Goal: Information Seeking & Learning: Learn about a topic

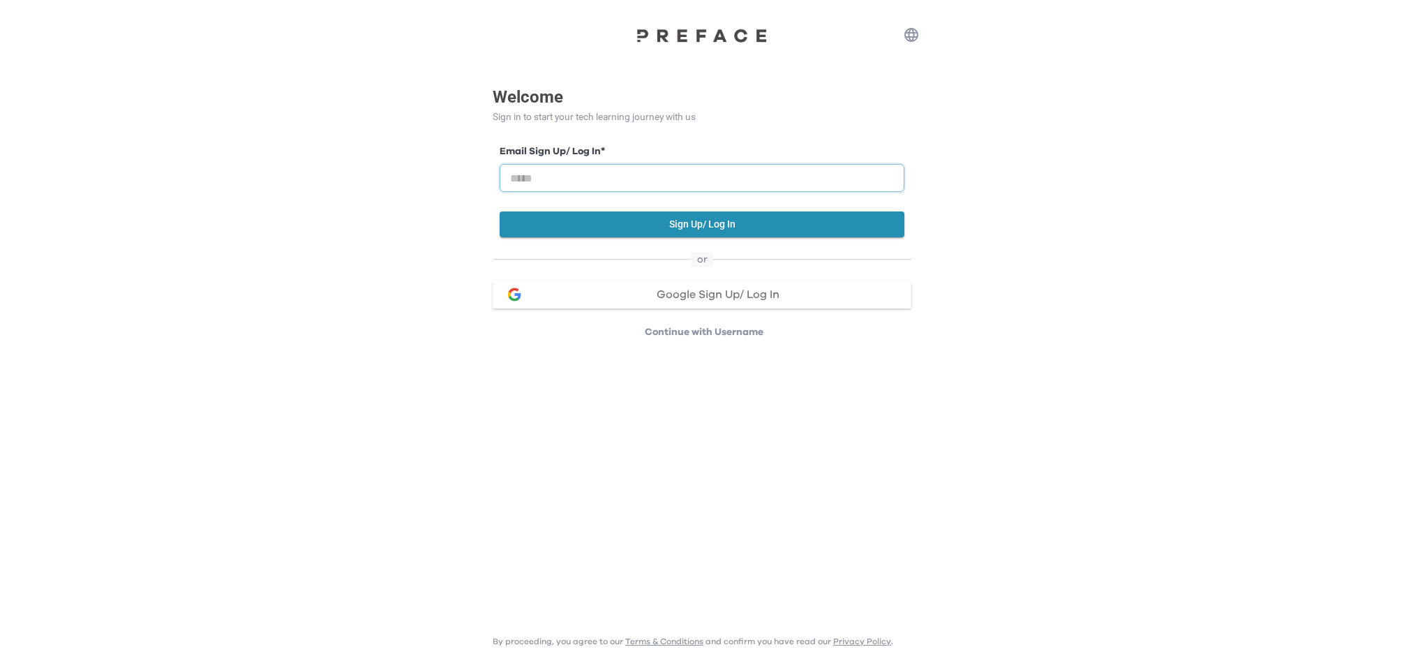
click at [567, 180] on input "email" at bounding box center [702, 178] width 405 height 28
type input "**********"
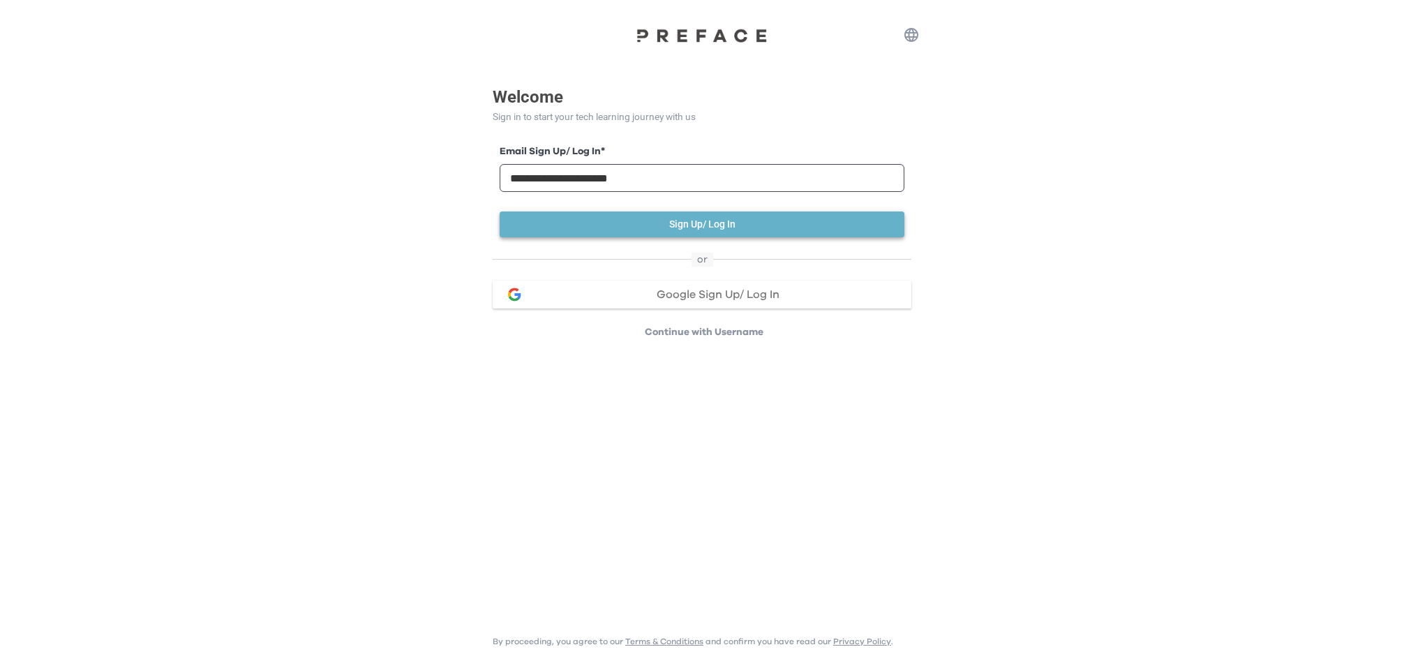
click at [627, 221] on button "Sign Up/ Log In" at bounding box center [702, 224] width 405 height 26
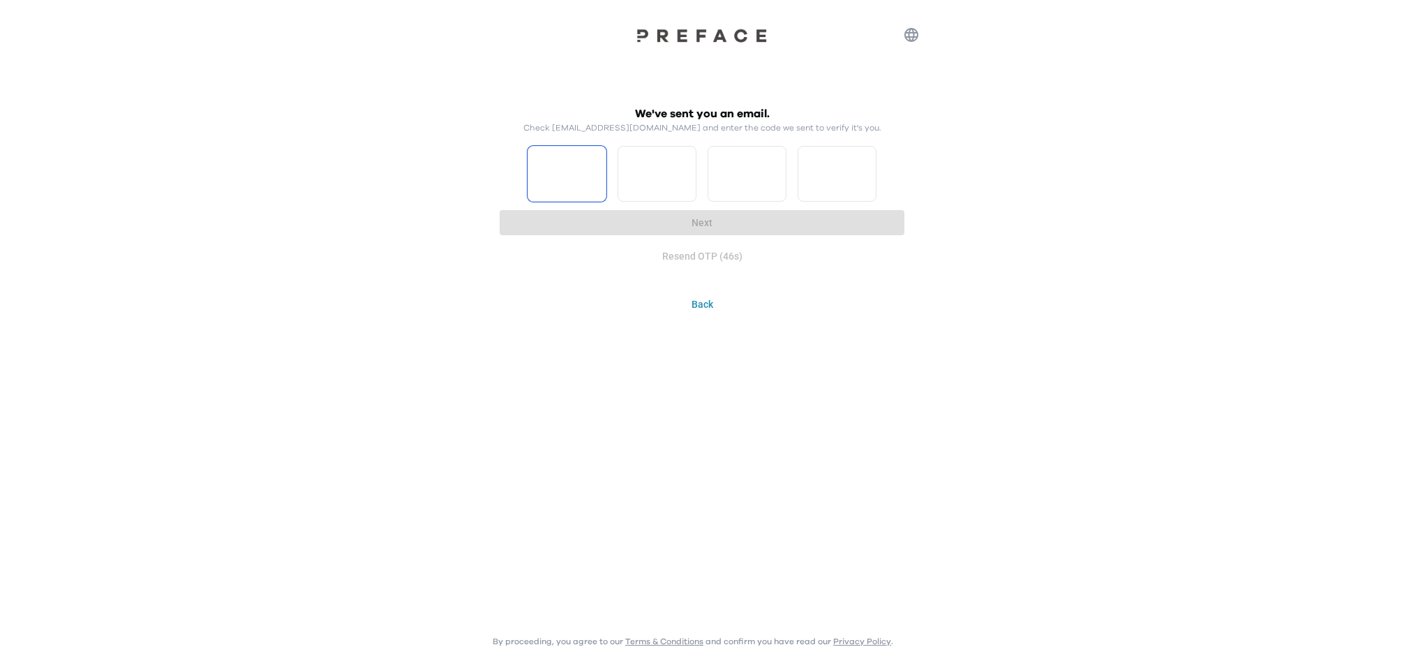
click at [554, 177] on input "Please enter OTP character 1" at bounding box center [567, 174] width 79 height 56
type input "*"
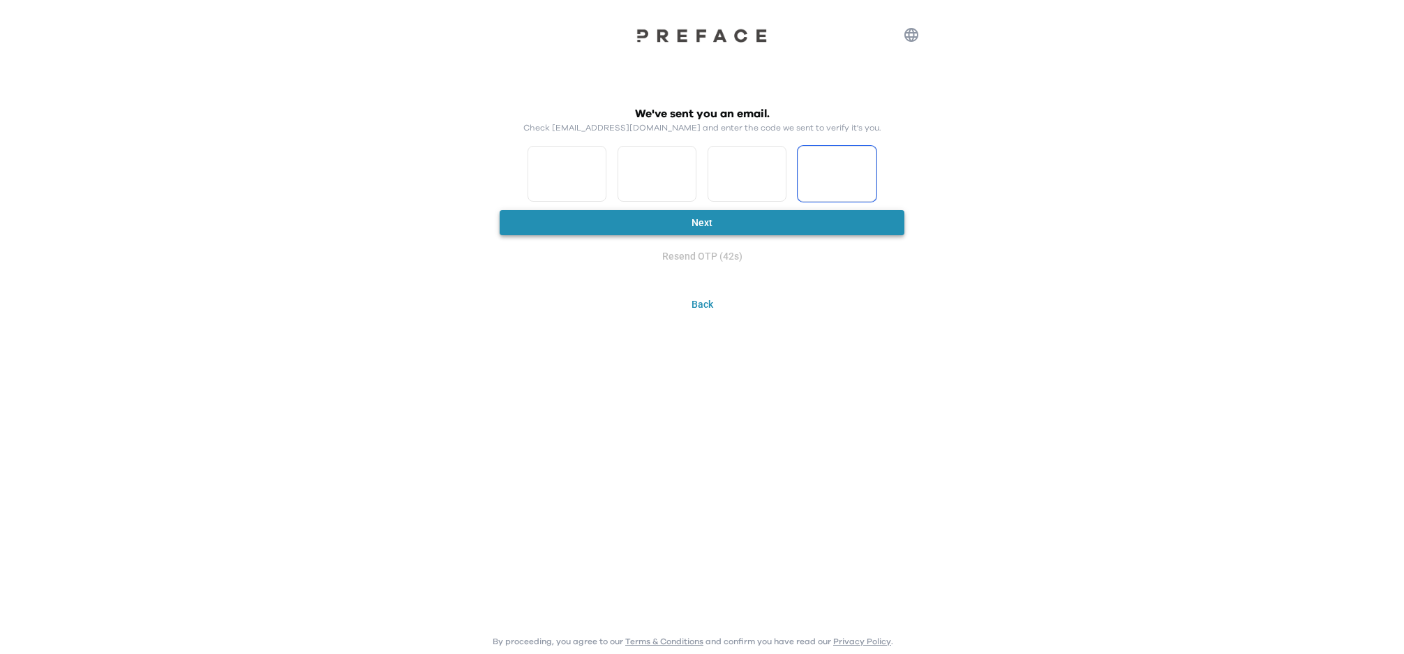
type input "*"
click at [695, 225] on button "Next" at bounding box center [702, 223] width 405 height 26
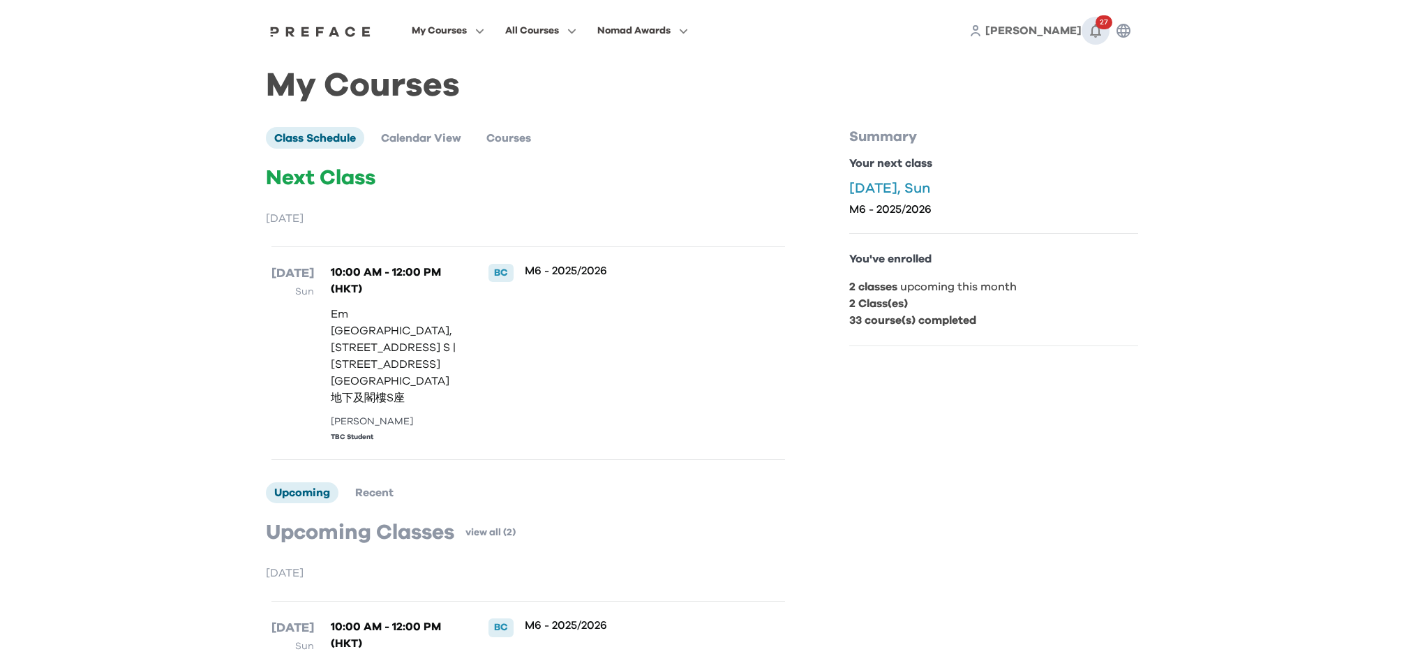
click at [1100, 29] on icon "button" at bounding box center [1095, 30] width 17 height 17
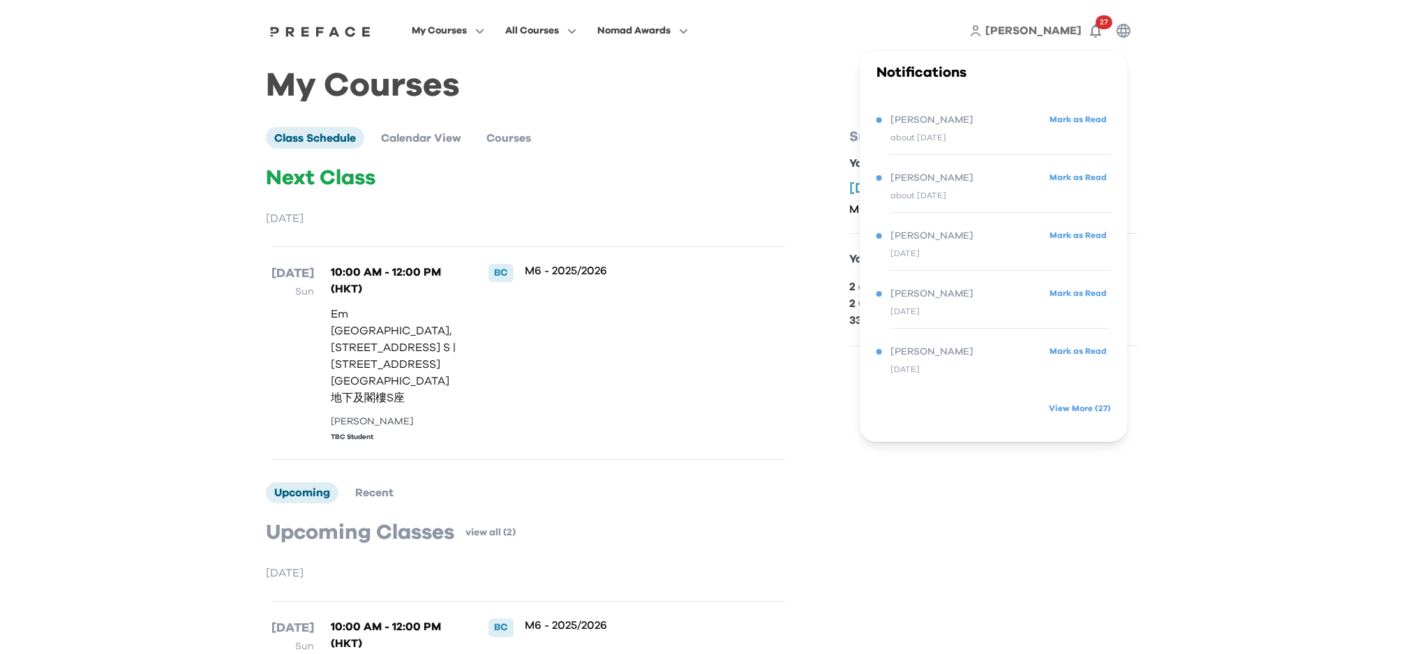
click at [995, 140] on div "about 2 months ago" at bounding box center [994, 137] width 235 height 17
click at [920, 126] on span "Sandy" at bounding box center [932, 120] width 83 height 17
click at [902, 124] on span "Sandy" at bounding box center [932, 120] width 83 height 17
click at [920, 203] on div "Sandy Mark as Read about 2 months ago" at bounding box center [994, 186] width 235 height 52
click at [920, 352] on span "Sandy" at bounding box center [932, 351] width 83 height 17
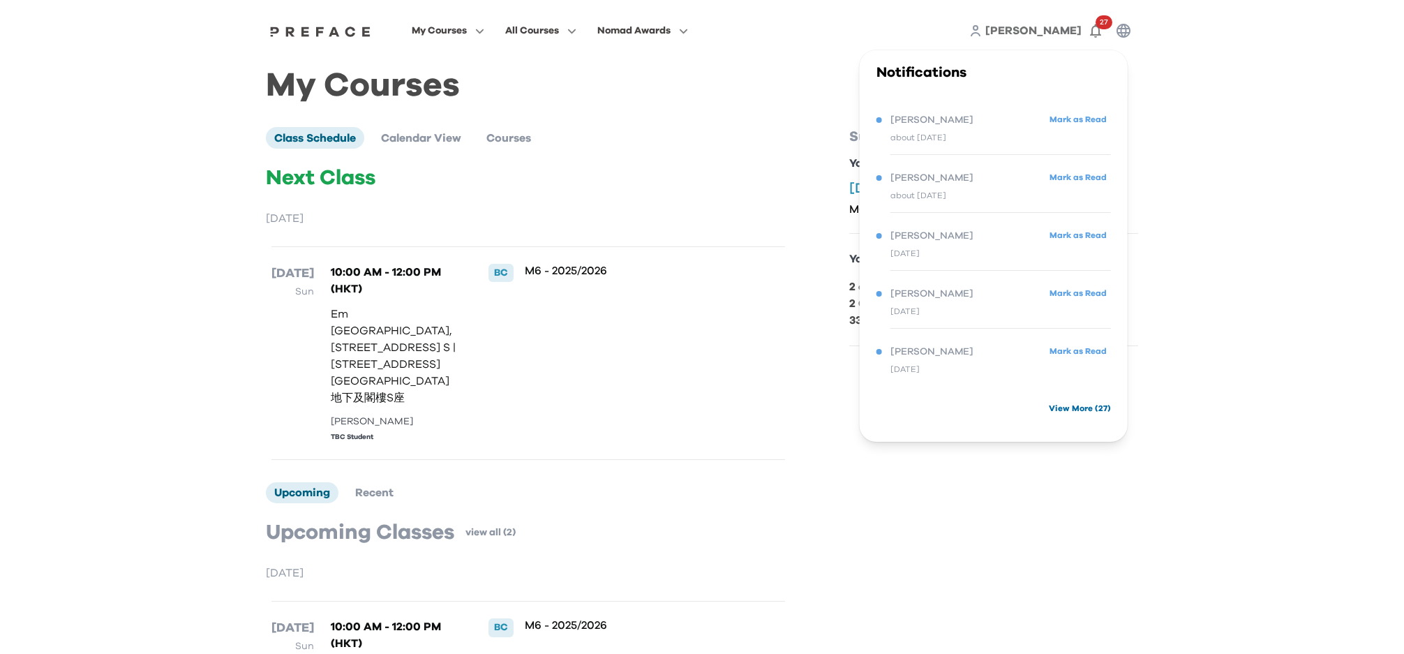
click at [1066, 404] on link "View More ( 27 )" at bounding box center [1080, 408] width 62 height 22
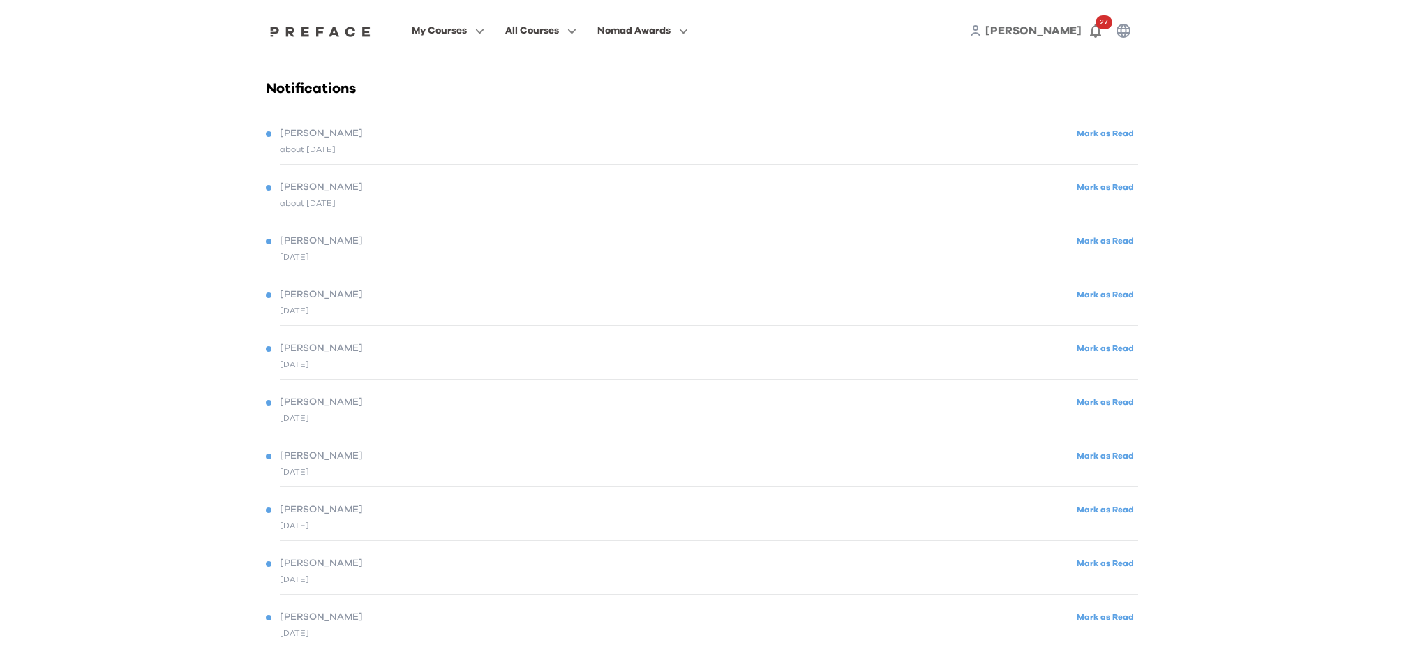
click at [301, 350] on span "Sandy" at bounding box center [321, 348] width 83 height 15
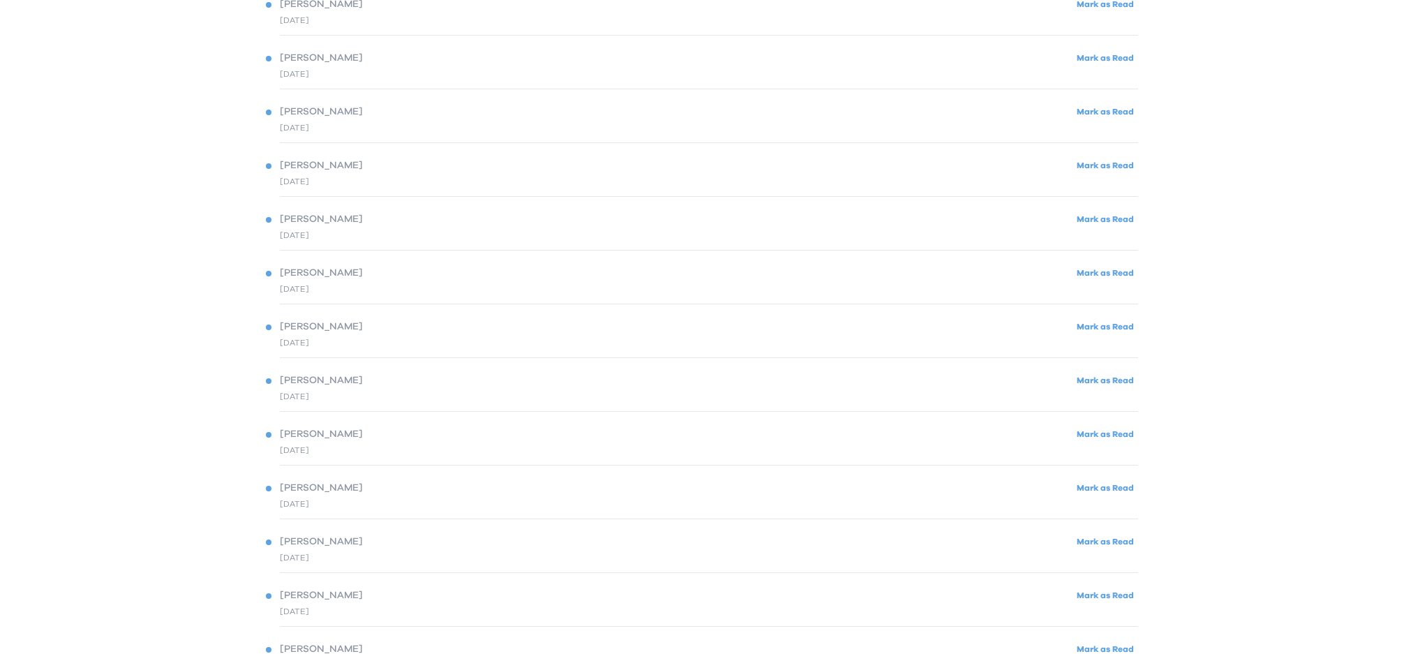
scroll to position [937, 0]
drag, startPoint x: 294, startPoint y: 599, endPoint x: 930, endPoint y: 588, distance: 636.6
click at [299, 604] on div "8 months ago" at bounding box center [294, 610] width 29 height 13
click at [268, 592] on div at bounding box center [269, 595] width 6 height 6
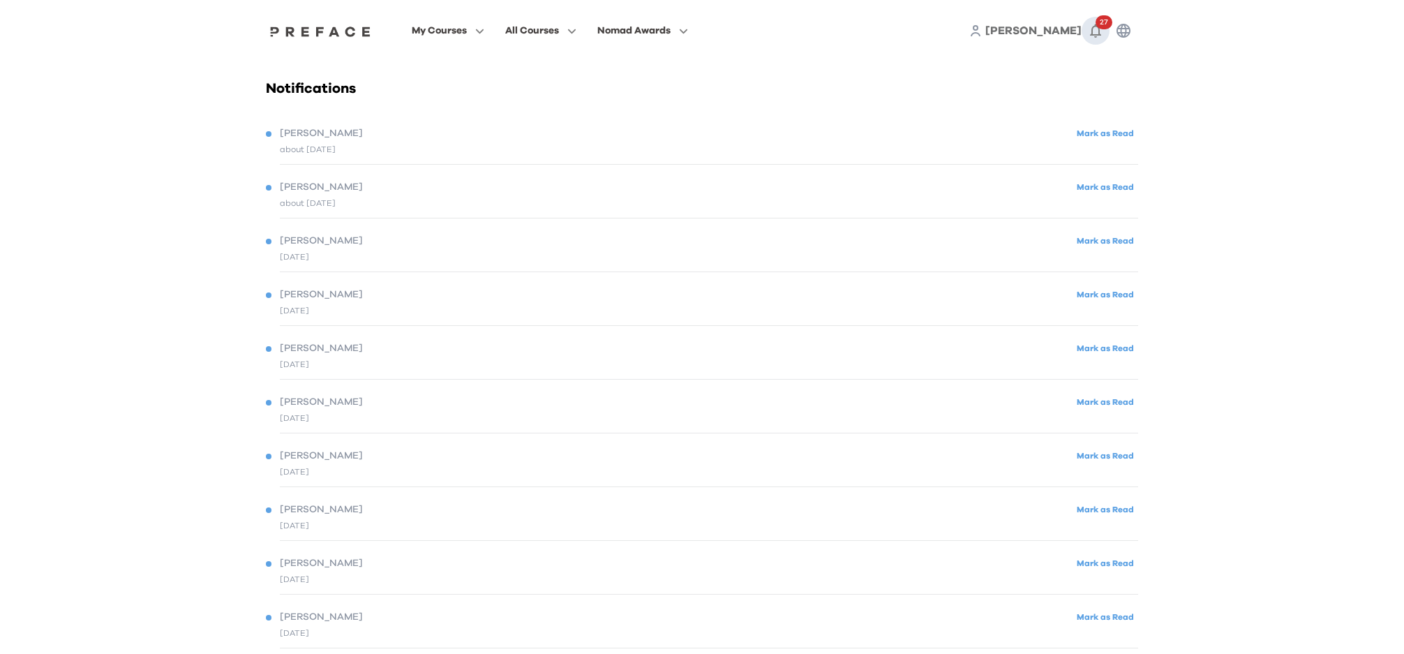
click at [1087, 24] on icon "button" at bounding box center [1095, 30] width 17 height 17
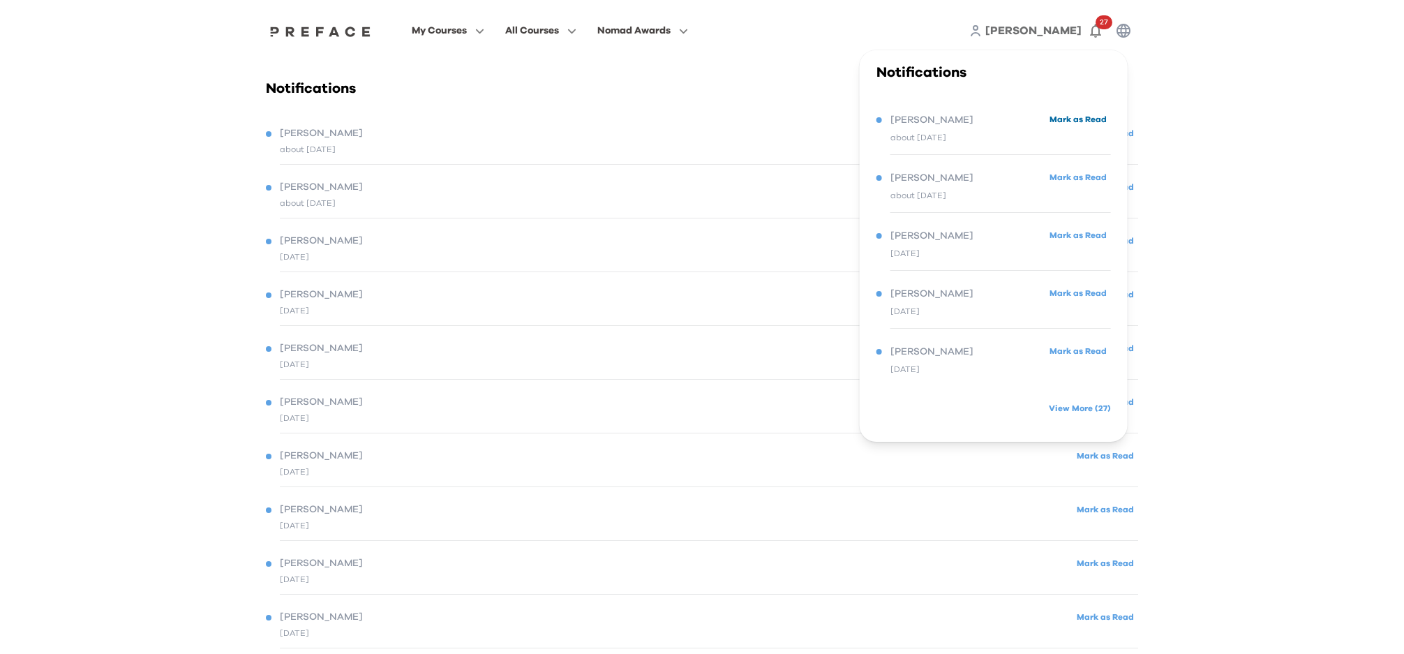
click at [1083, 119] on button "Mark as Read" at bounding box center [1079, 119] width 66 height 19
drag, startPoint x: 593, startPoint y: 140, endPoint x: 474, endPoint y: 137, distance: 118.7
click at [592, 140] on div "about 2 months ago" at bounding box center [702, 145] width 872 height 13
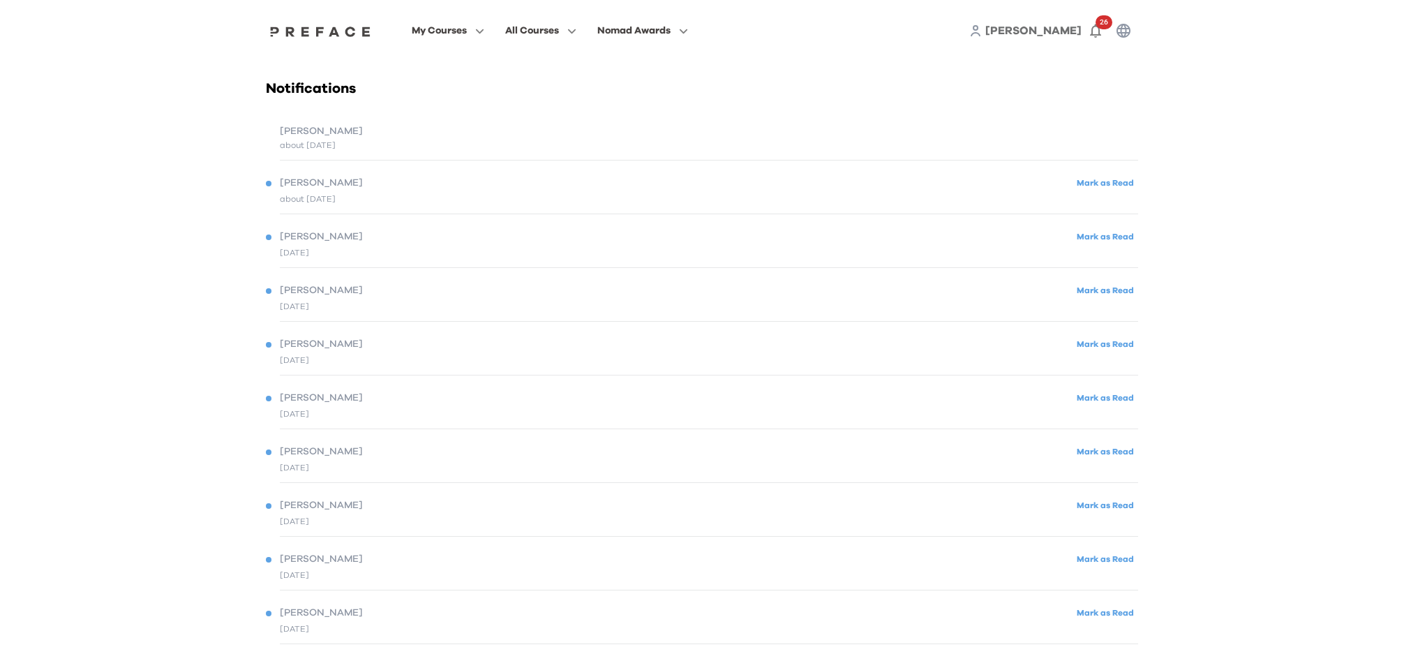
drag, startPoint x: 474, startPoint y: 137, endPoint x: 386, endPoint y: 148, distance: 88.6
click at [399, 135] on div "Sandy" at bounding box center [702, 131] width 872 height 15
drag, startPoint x: 1075, startPoint y: 148, endPoint x: 339, endPoint y: 127, distance: 735.9
click at [1062, 148] on div "about 2 months ago" at bounding box center [702, 145] width 872 height 13
click at [336, 127] on div "Sandy" at bounding box center [702, 131] width 872 height 15
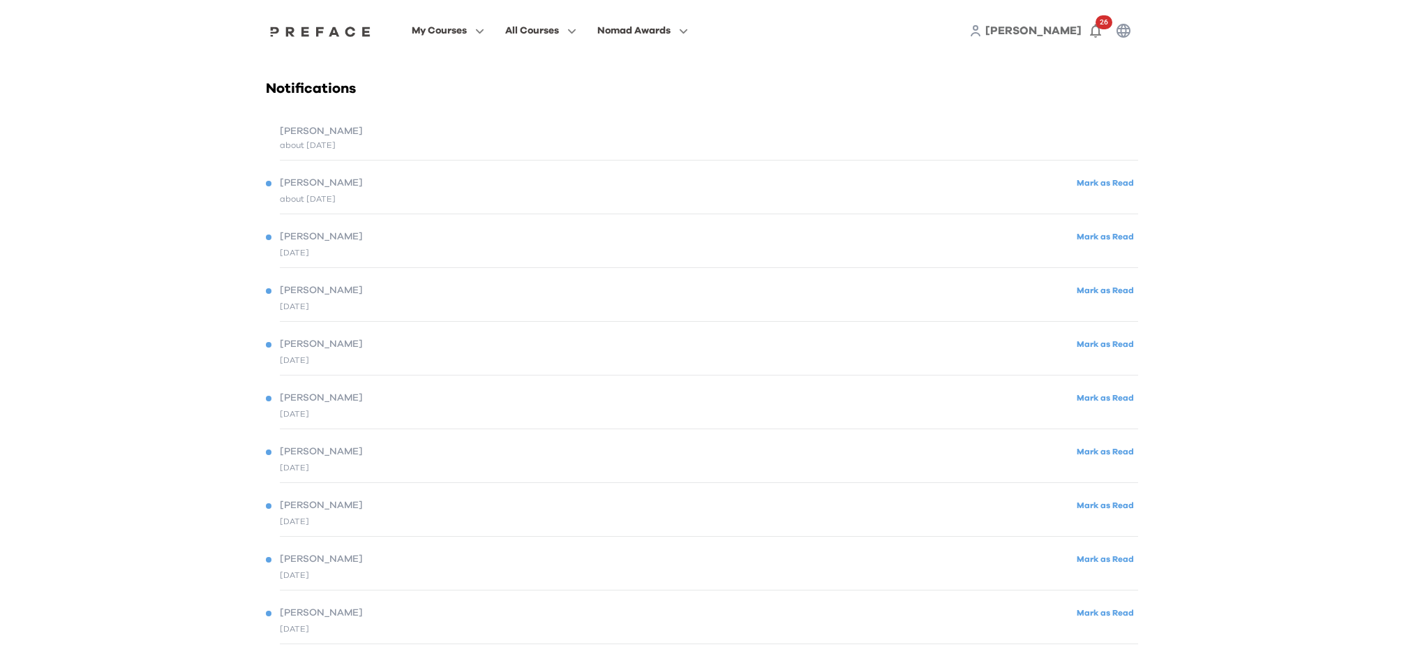
drag, startPoint x: 228, startPoint y: 142, endPoint x: 269, endPoint y: 134, distance: 42.6
click at [276, 134] on div "Sandy" at bounding box center [702, 131] width 872 height 15
click at [294, 135] on span "Sandy" at bounding box center [321, 131] width 83 height 15
drag, startPoint x: 300, startPoint y: 135, endPoint x: 335, endPoint y: 126, distance: 36.2
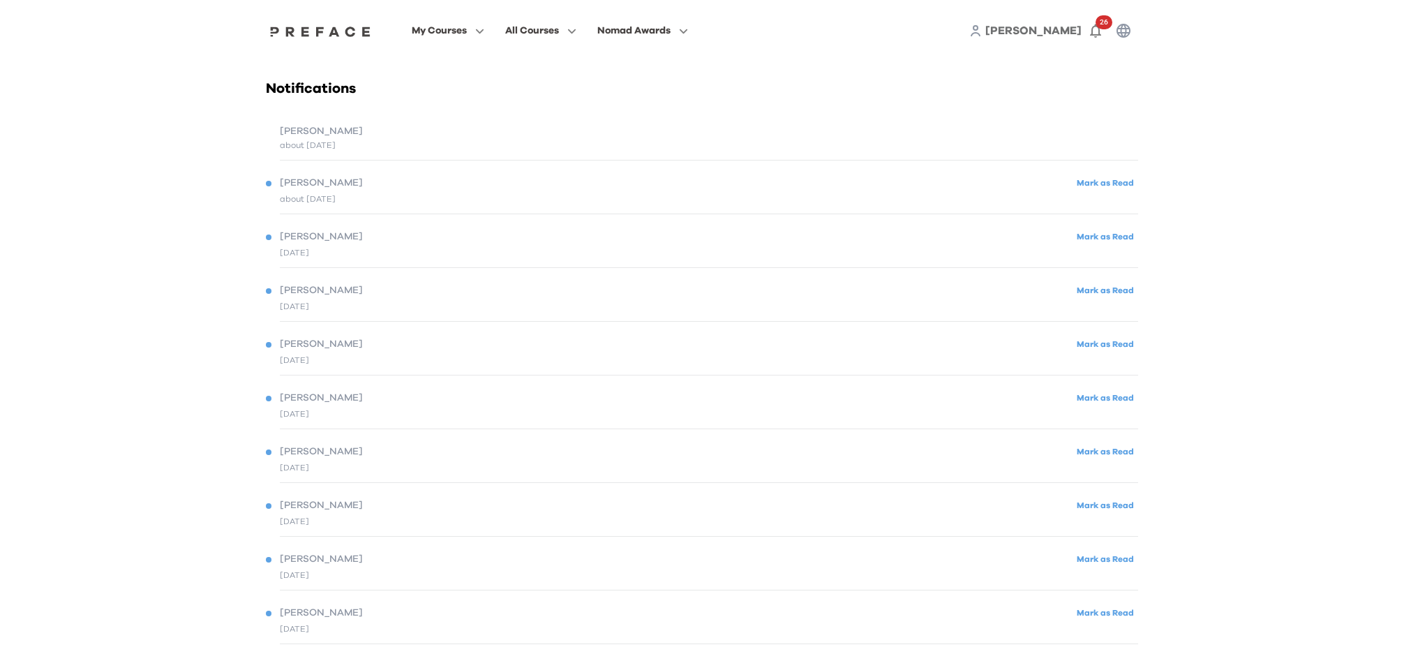
click at [304, 135] on span "Sandy" at bounding box center [321, 131] width 83 height 15
click at [471, 28] on icon "button" at bounding box center [477, 31] width 15 height 10
click at [1062, 40] on div "Sandy 26" at bounding box center [1053, 31] width 168 height 28
click at [1052, 29] on span "Sandy" at bounding box center [1034, 30] width 96 height 11
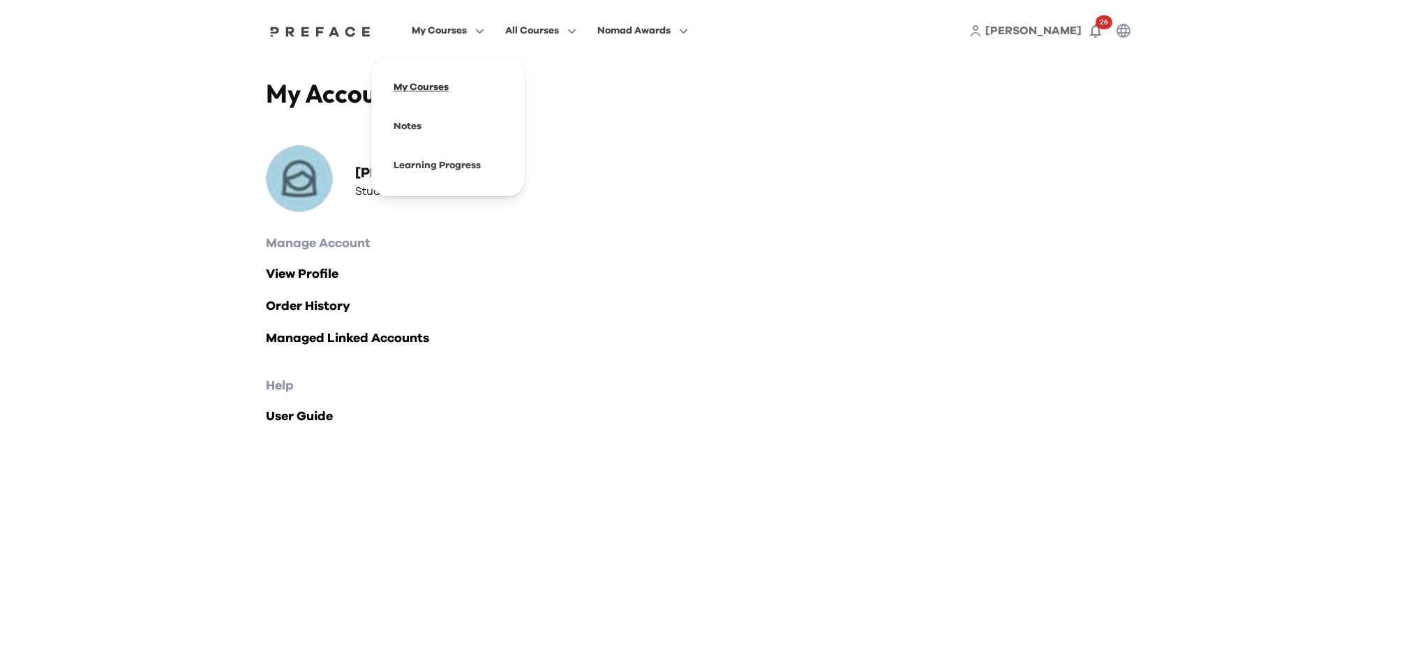
click at [447, 89] on span at bounding box center [447, 87] width 131 height 39
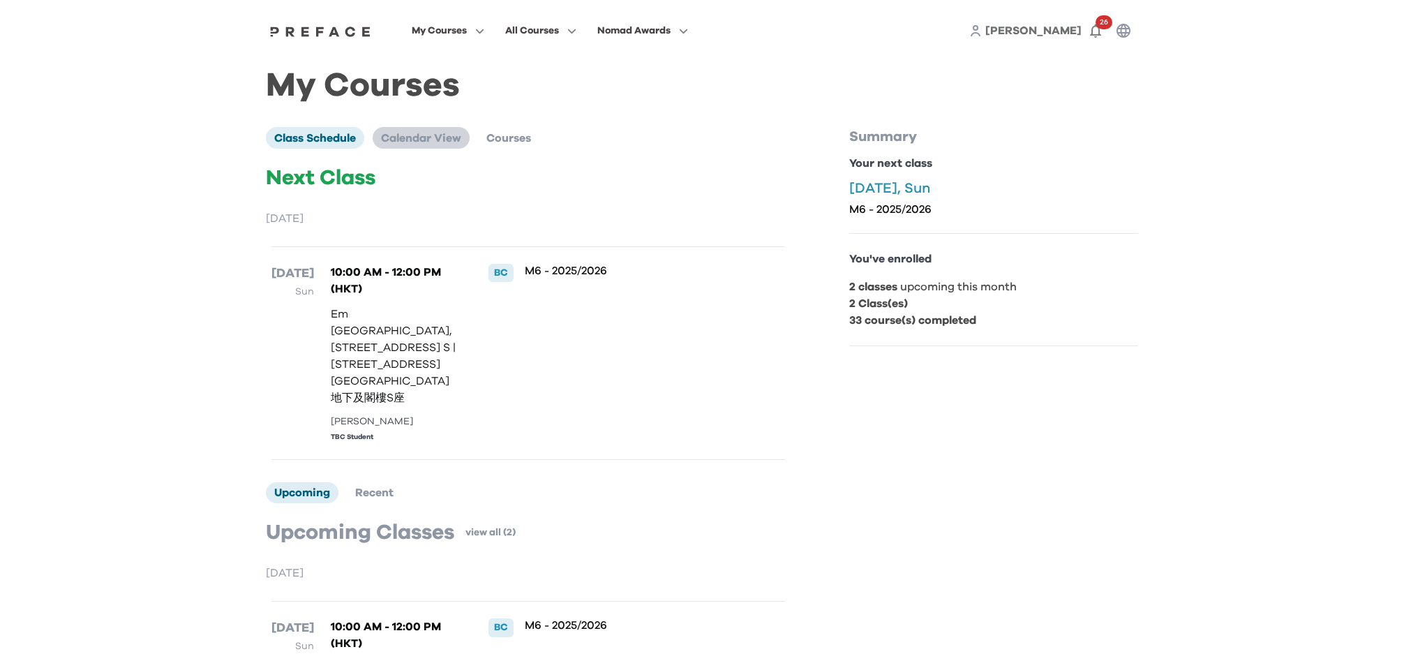
click at [419, 133] on span "Calendar View" at bounding box center [421, 138] width 80 height 11
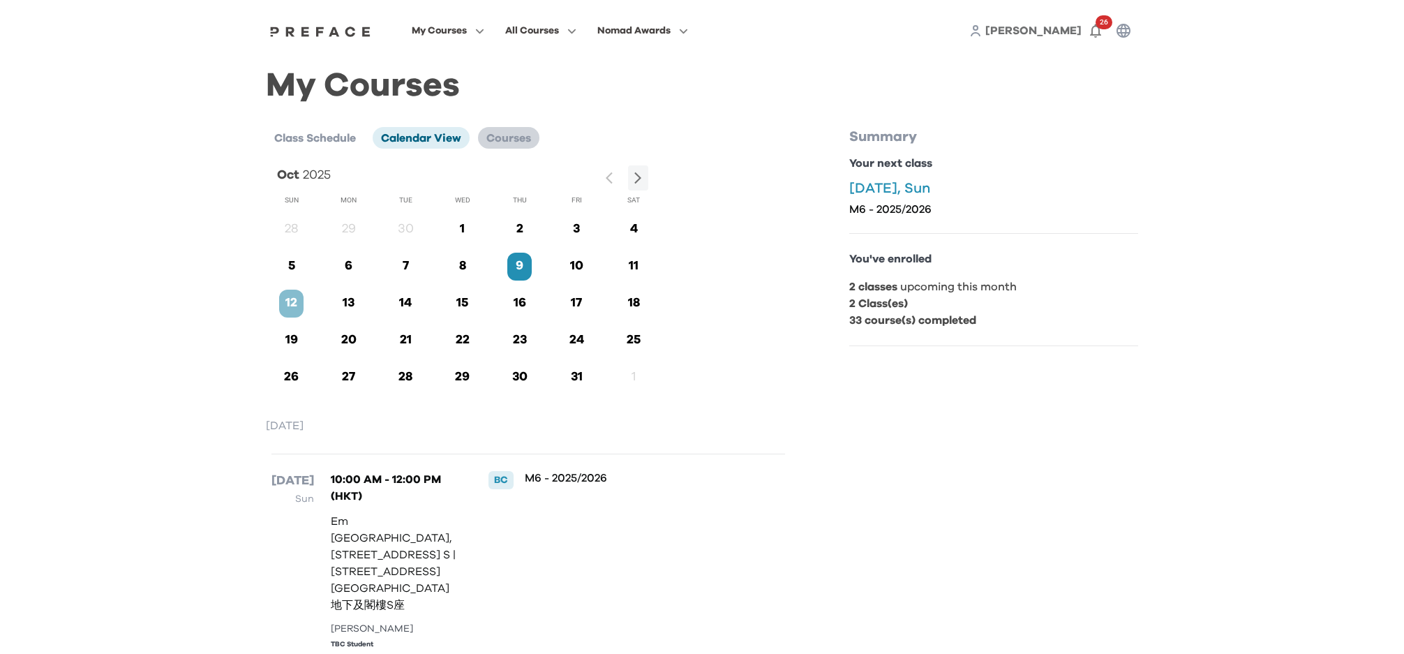
click at [524, 137] on span "Courses" at bounding box center [508, 138] width 45 height 11
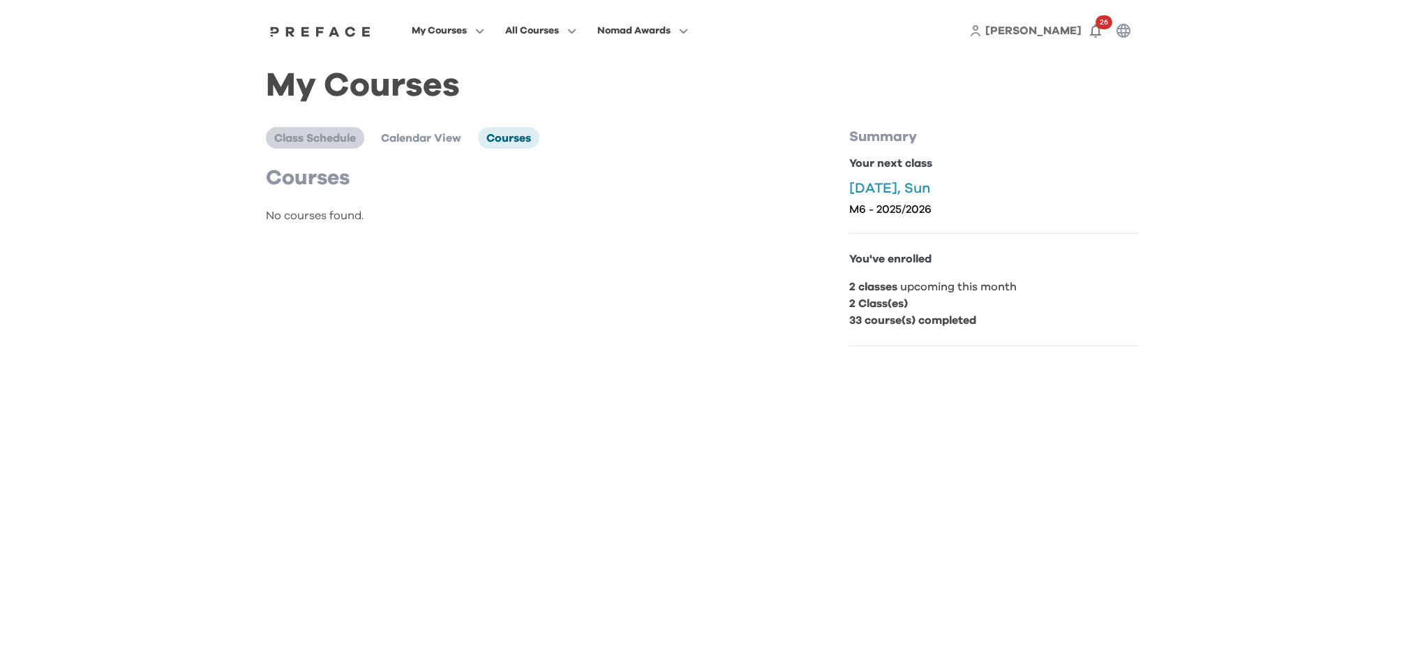
click at [330, 136] on span "Class Schedule" at bounding box center [315, 138] width 82 height 11
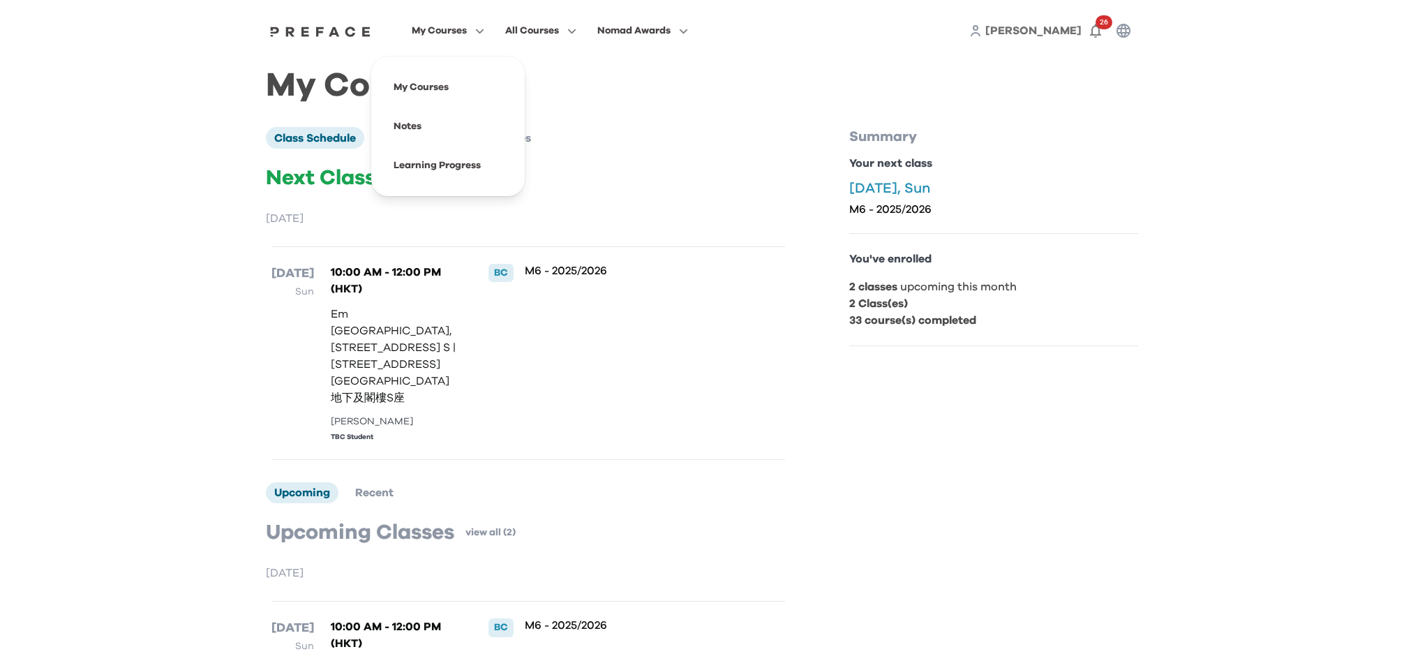
click at [462, 35] on span "My Courses" at bounding box center [439, 30] width 55 height 17
click at [445, 126] on span at bounding box center [447, 126] width 131 height 39
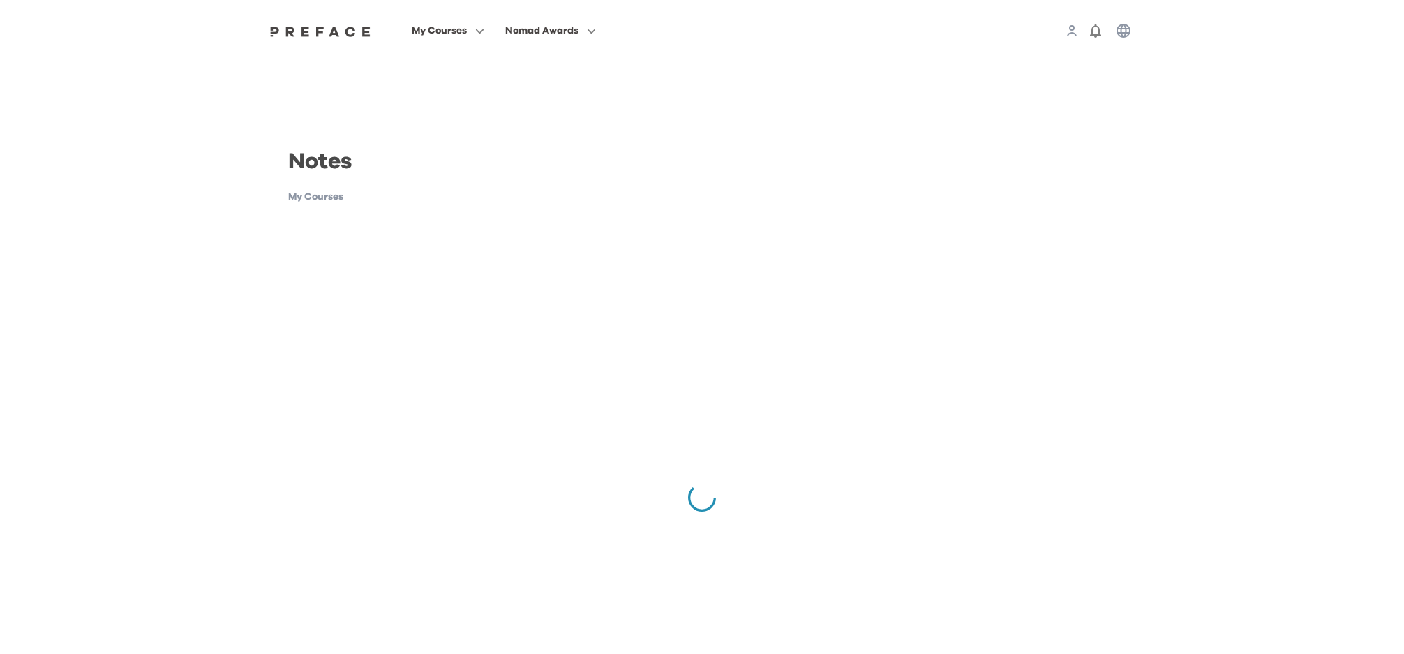
click at [412, 127] on div "Notes Notes My Courses" at bounding box center [701, 456] width 893 height 791
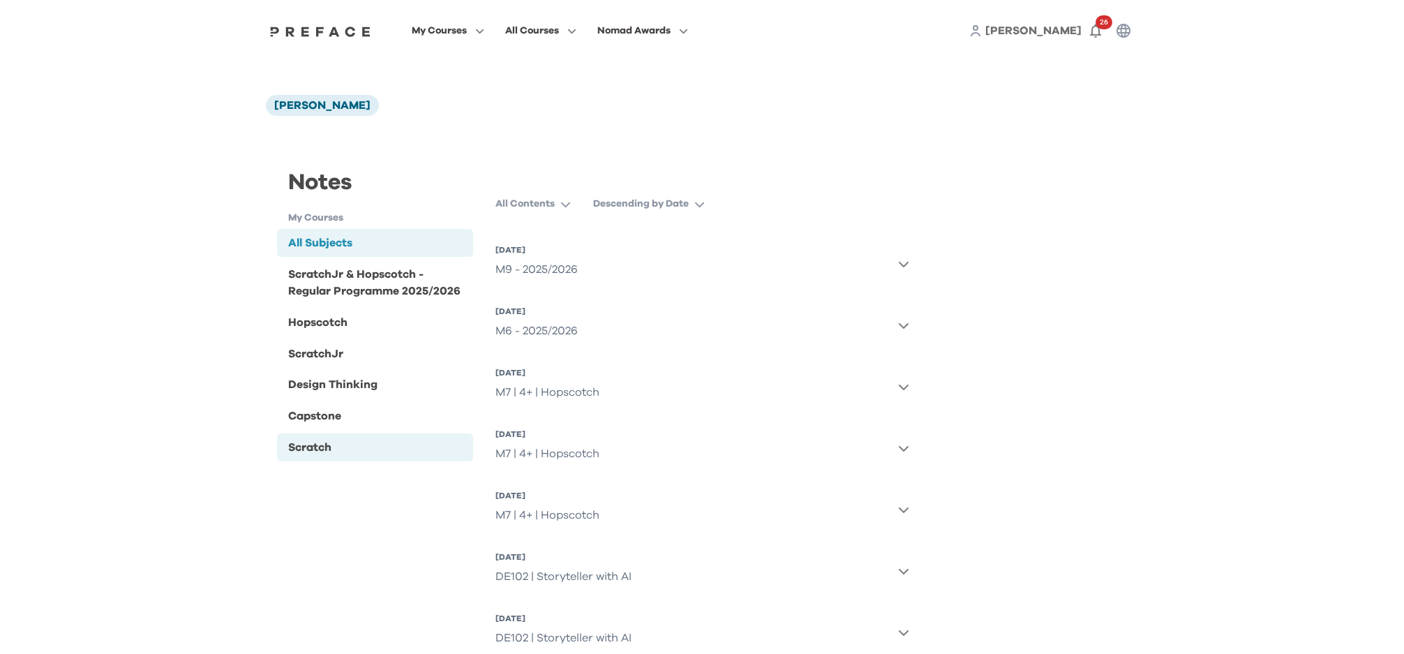
click at [341, 449] on div "Scratch" at bounding box center [375, 447] width 196 height 28
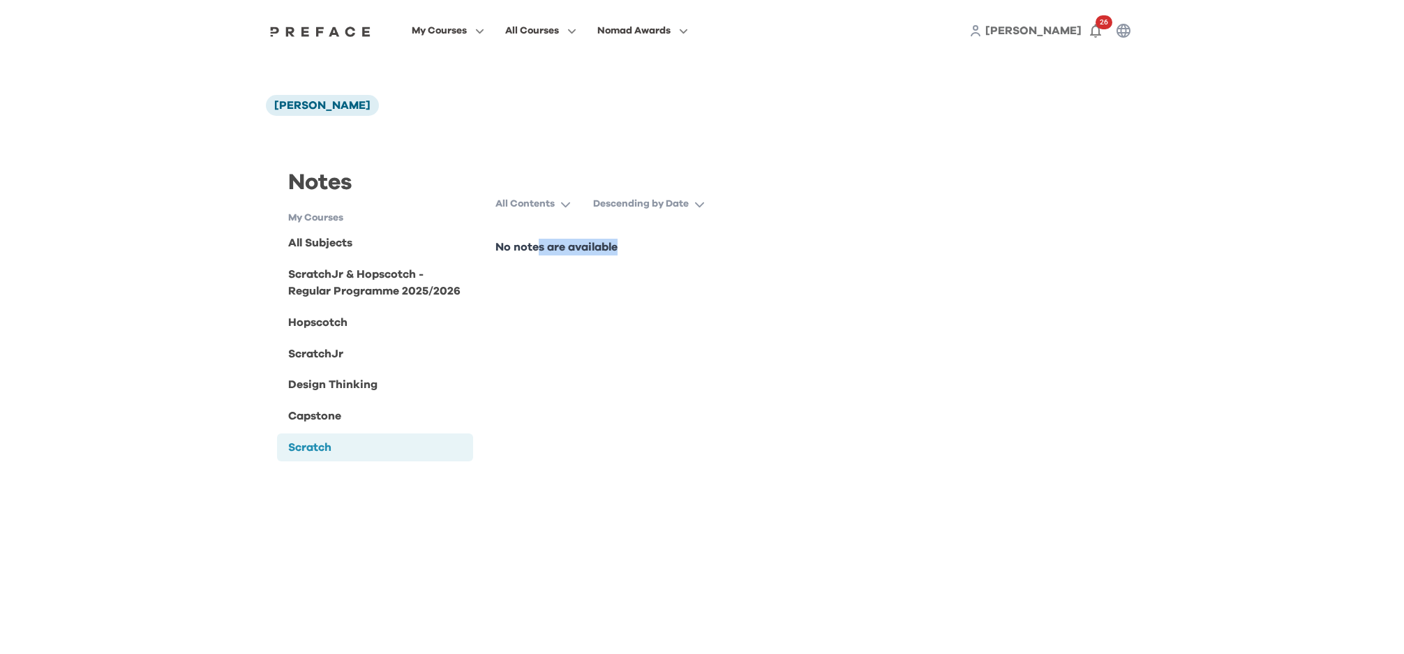
drag, startPoint x: 538, startPoint y: 247, endPoint x: 634, endPoint y: 251, distance: 96.4
click at [634, 251] on p "No notes are available" at bounding box center [703, 247] width 414 height 17
click at [608, 244] on p "No notes are available" at bounding box center [703, 247] width 414 height 17
click at [520, 208] on p "All Contents" at bounding box center [525, 204] width 59 height 14
click at [579, 350] on div "All Contents All Contents Knowledge Point Only Project Only Descending by Date …" at bounding box center [702, 333] width 436 height 284
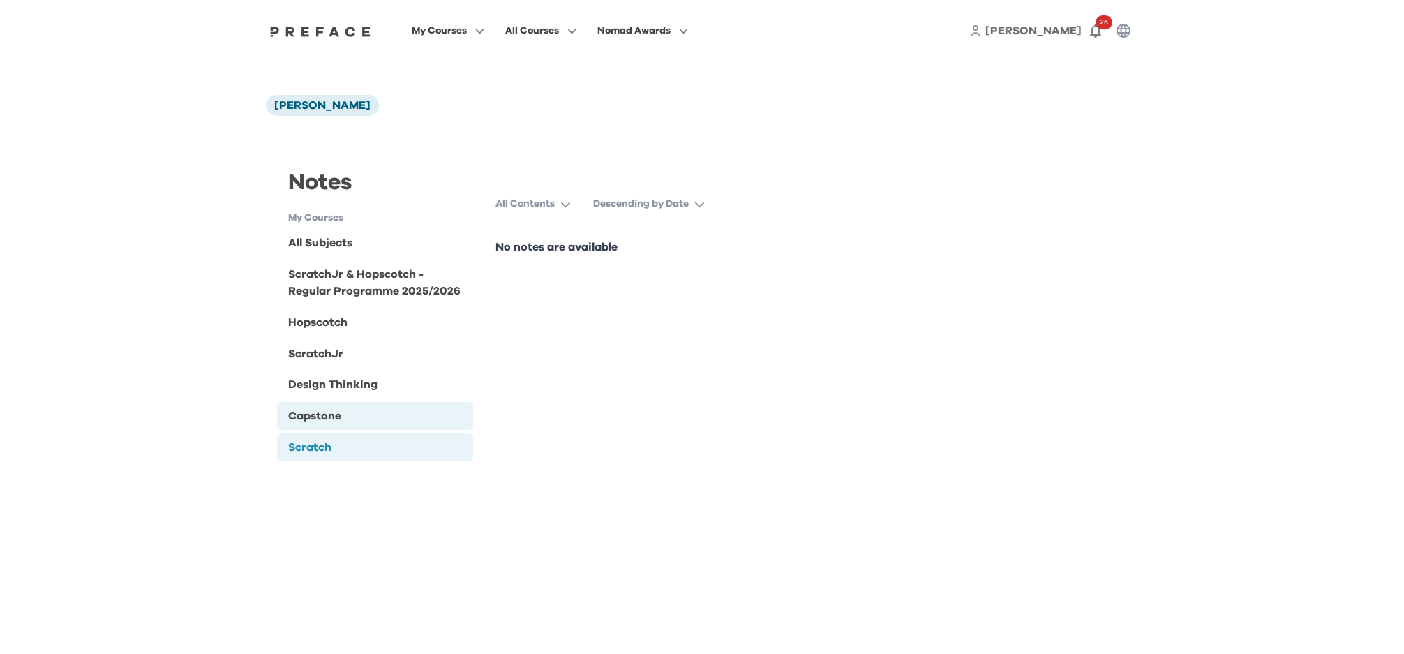
click at [318, 416] on div "Capstone" at bounding box center [314, 416] width 53 height 17
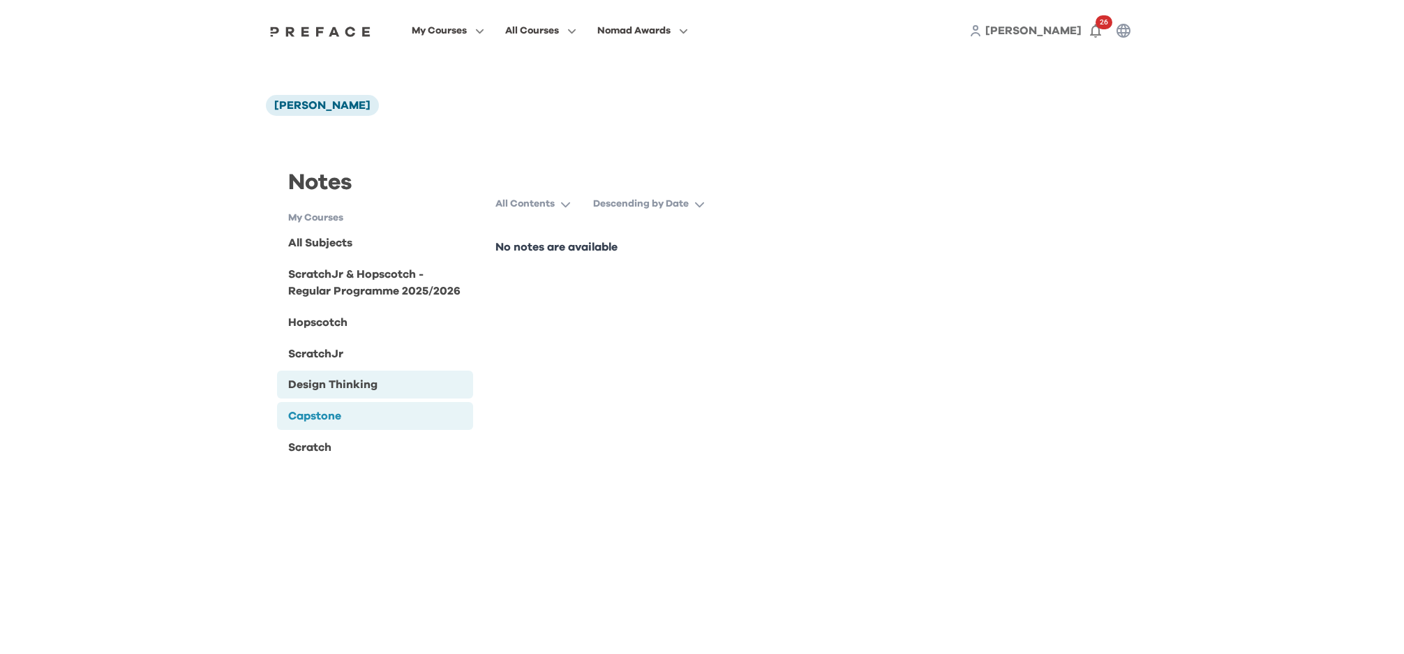
click at [335, 386] on div "Design Thinking" at bounding box center [332, 384] width 89 height 17
click at [335, 364] on div "ScratchJr" at bounding box center [375, 354] width 196 height 28
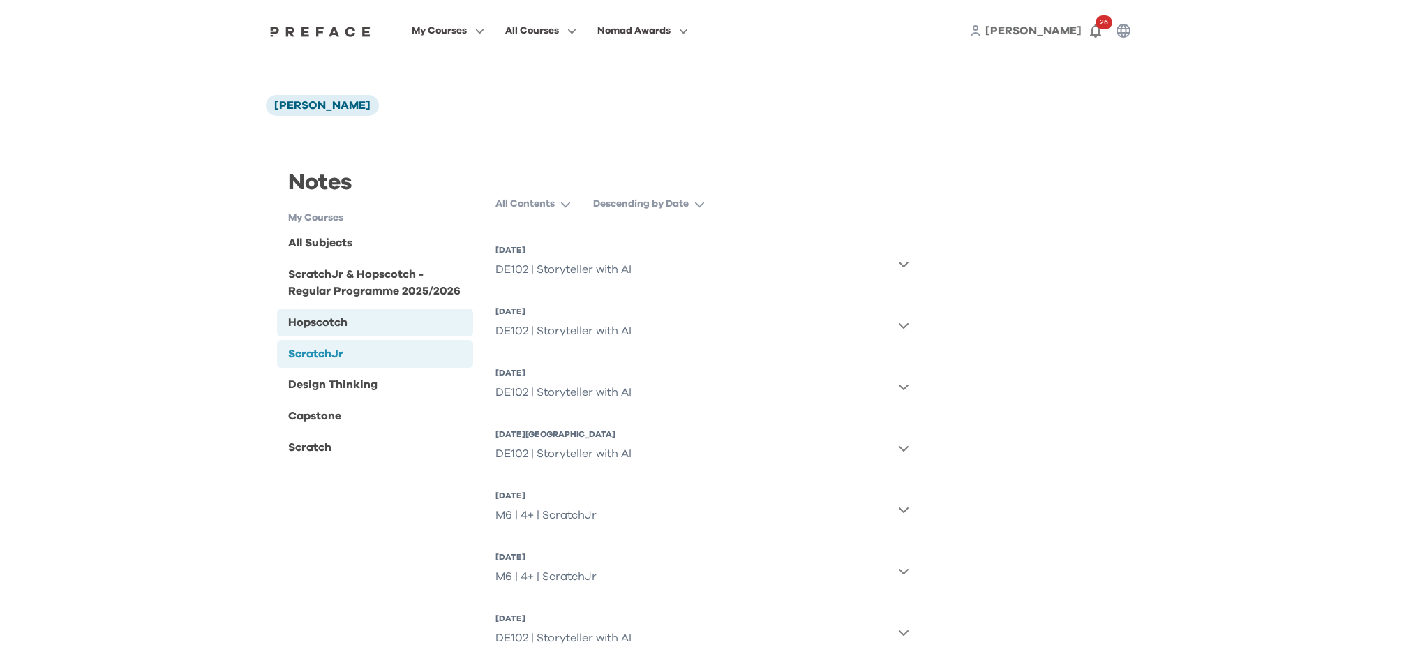
click at [338, 318] on div "Hopscotch" at bounding box center [317, 322] width 59 height 17
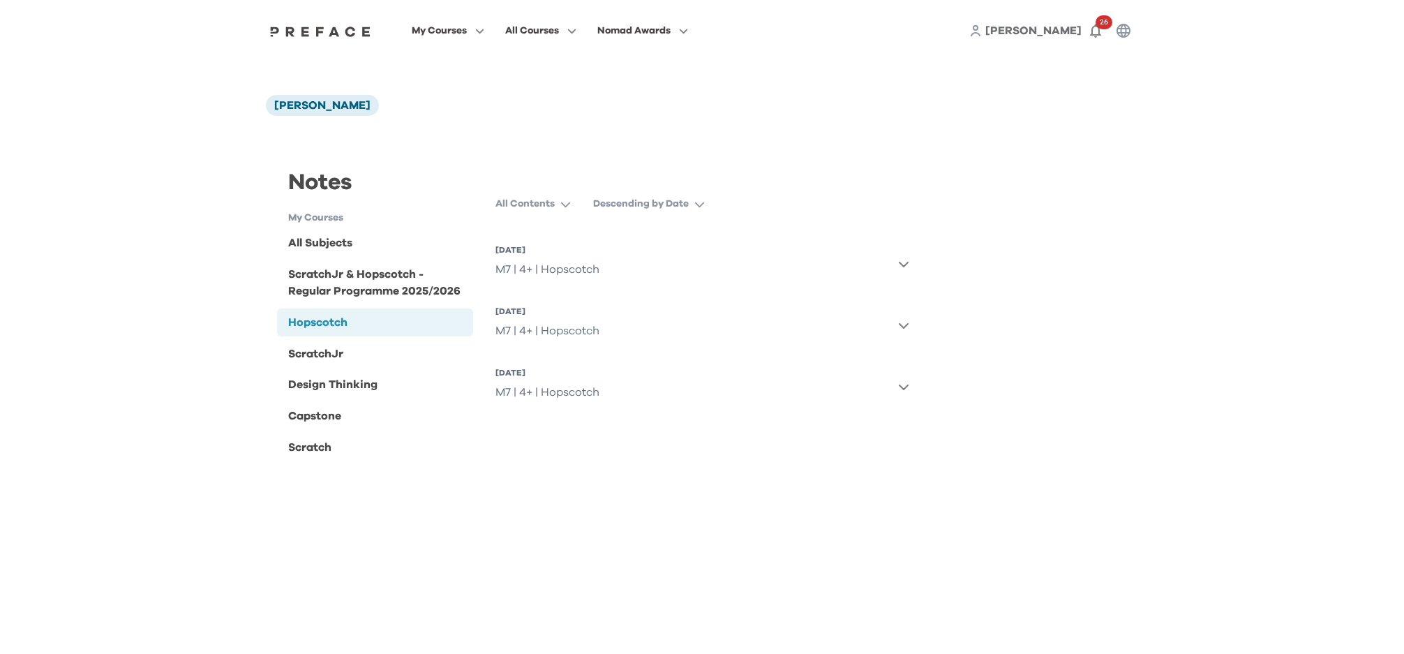
click at [902, 385] on icon "button" at bounding box center [903, 386] width 11 height 11
click at [902, 385] on icon "button" at bounding box center [903, 386] width 10 height 6
click at [900, 323] on icon "button" at bounding box center [903, 325] width 11 height 11
click at [900, 266] on icon "button" at bounding box center [903, 263] width 11 height 11
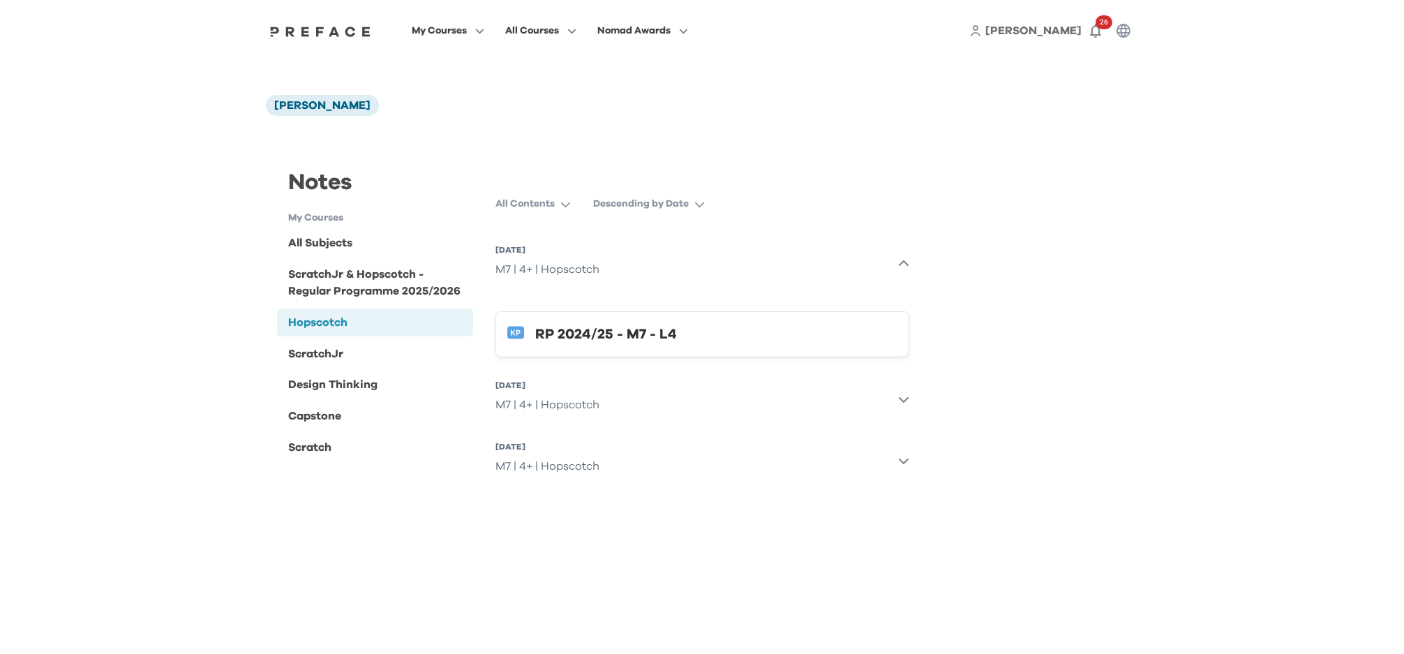
click at [900, 266] on icon "button" at bounding box center [903, 263] width 11 height 11
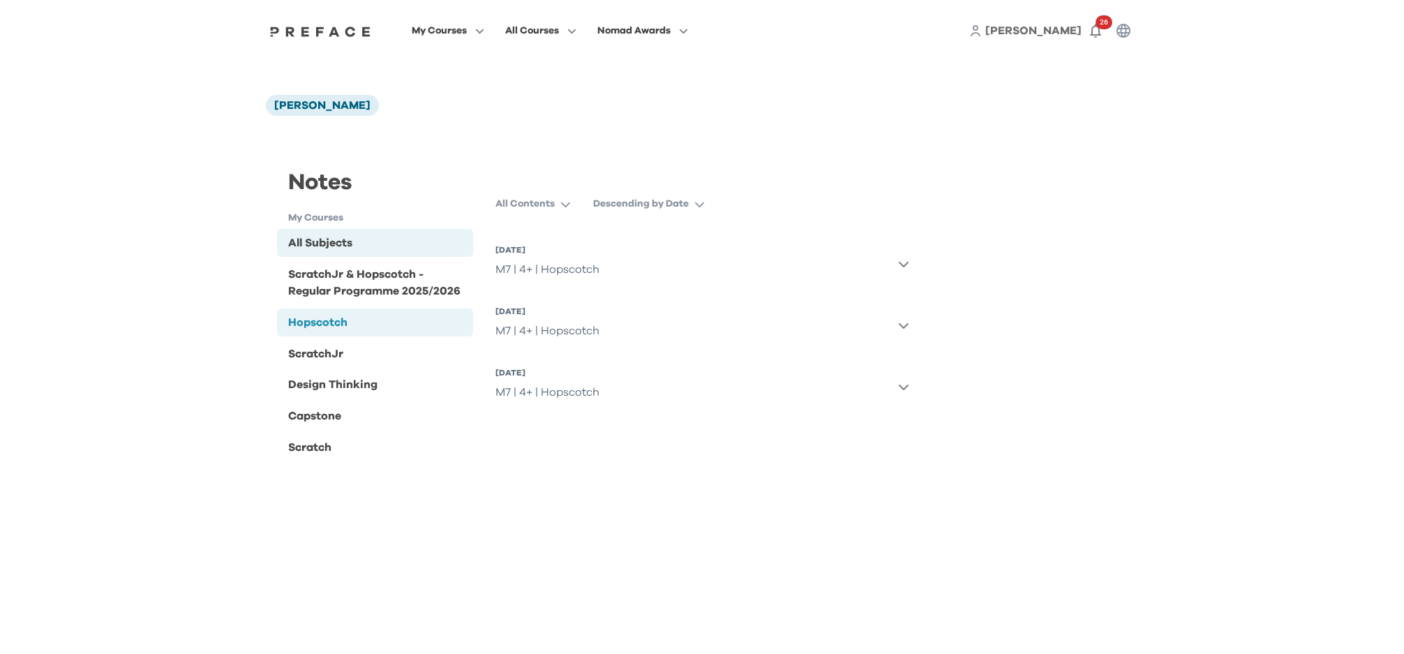
click at [327, 244] on div "All Subjects" at bounding box center [320, 243] width 64 height 17
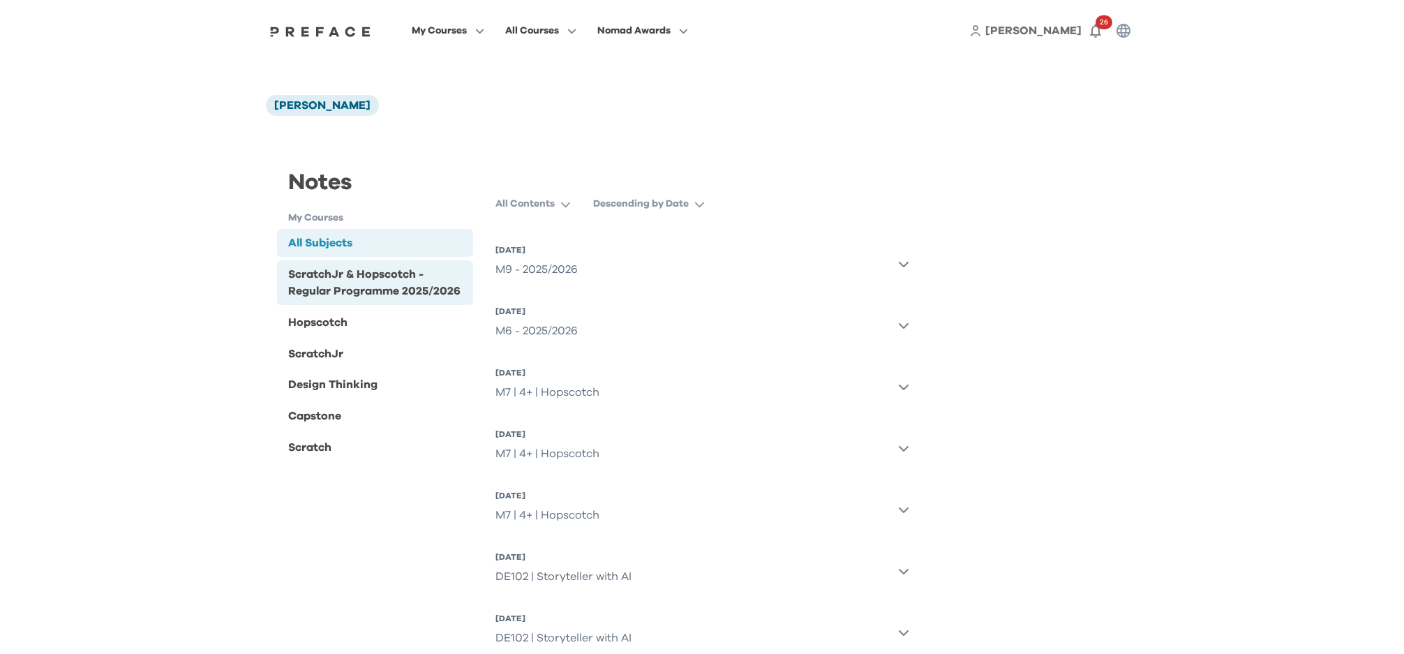
click at [318, 285] on div "ScratchJr & Hopscotch - Regular Programme 2025/2026" at bounding box center [377, 283] width 179 height 34
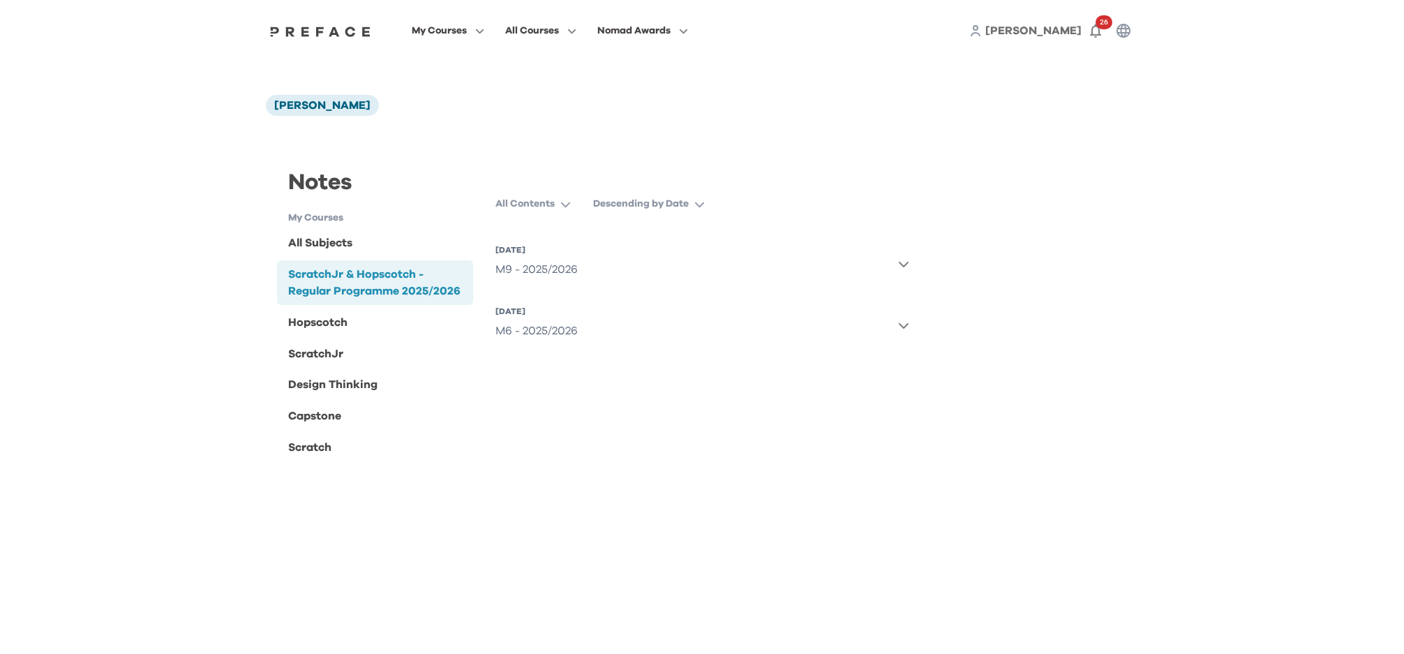
click at [908, 326] on icon "button" at bounding box center [903, 325] width 11 height 11
click at [904, 265] on icon "button" at bounding box center [903, 263] width 11 height 11
drag, startPoint x: 520, startPoint y: 253, endPoint x: 535, endPoint y: 272, distance: 24.3
click at [528, 262] on span "12 Oct 2025, Sun M9 - 2025/2026" at bounding box center [537, 263] width 82 height 39
click at [539, 276] on div "M9 - 2025/2026" at bounding box center [537, 269] width 82 height 28
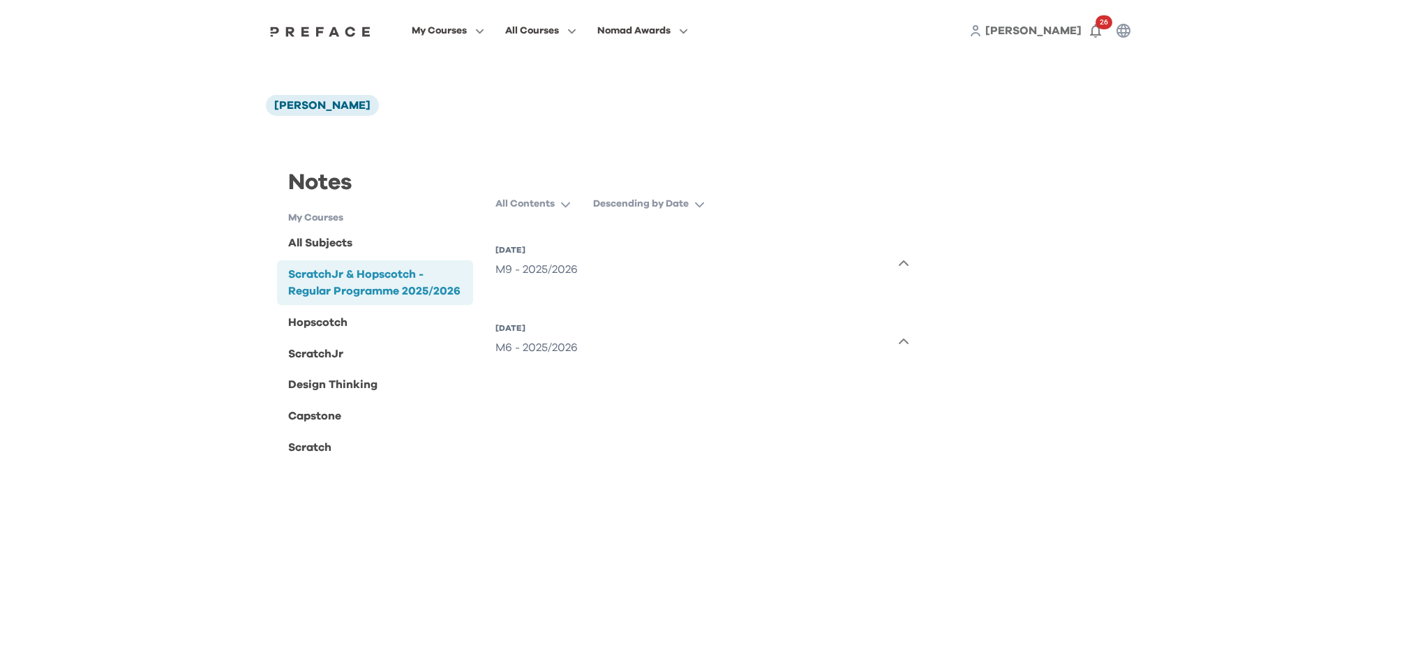
click at [529, 329] on div "12 Oct 2025, Sun" at bounding box center [537, 327] width 82 height 11
click at [327, 320] on div "Hopscotch" at bounding box center [317, 322] width 59 height 17
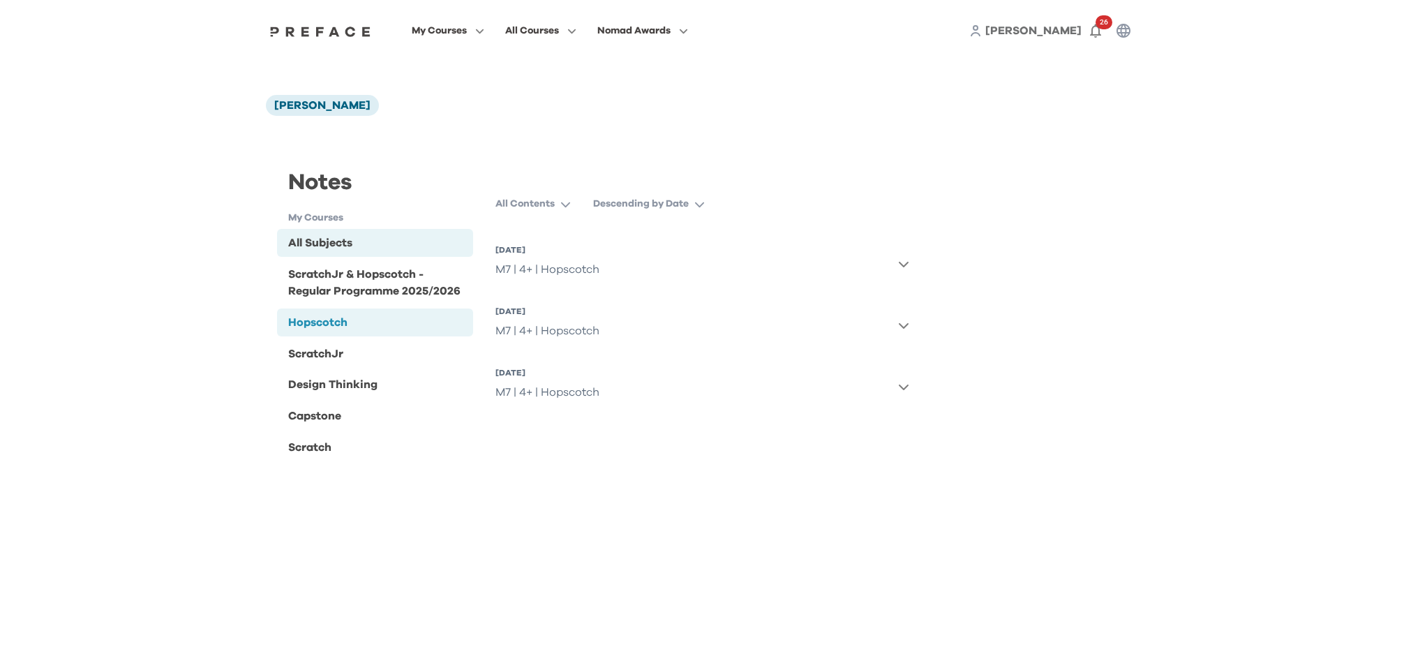
click at [342, 252] on div "All Subjects" at bounding box center [375, 243] width 196 height 28
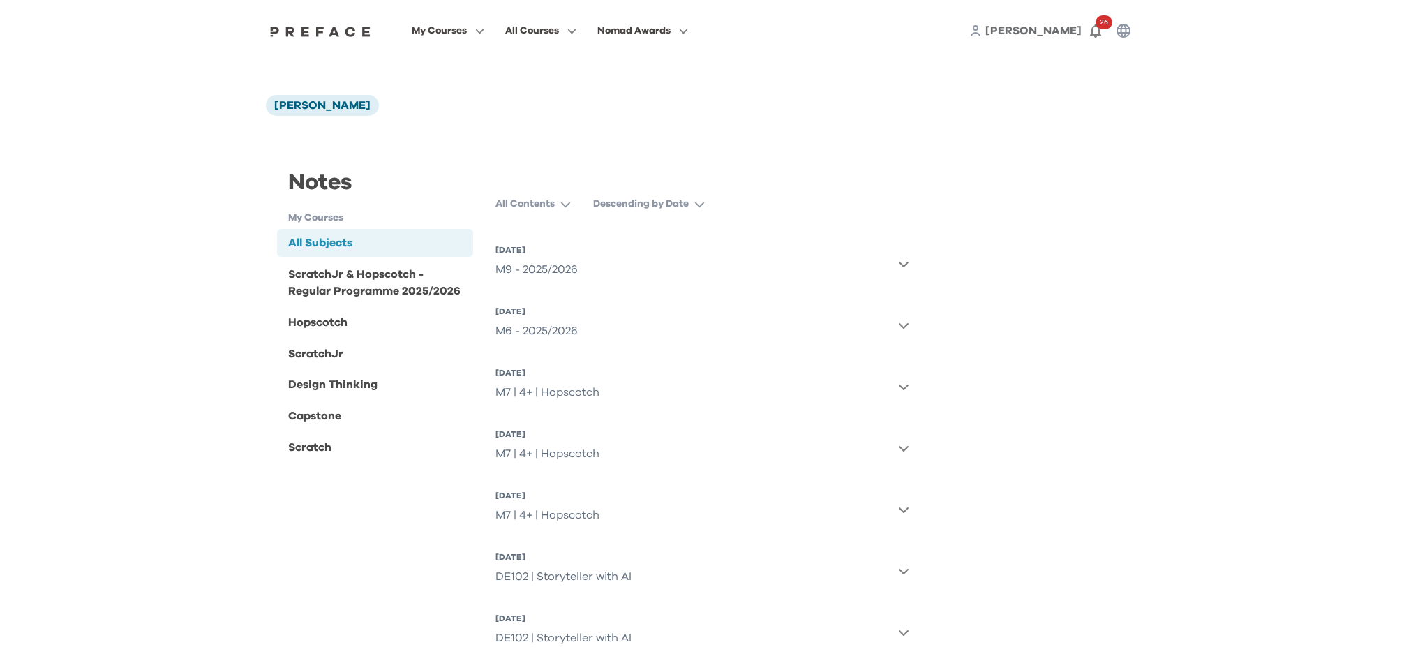
click at [899, 327] on icon "button" at bounding box center [903, 325] width 11 height 11
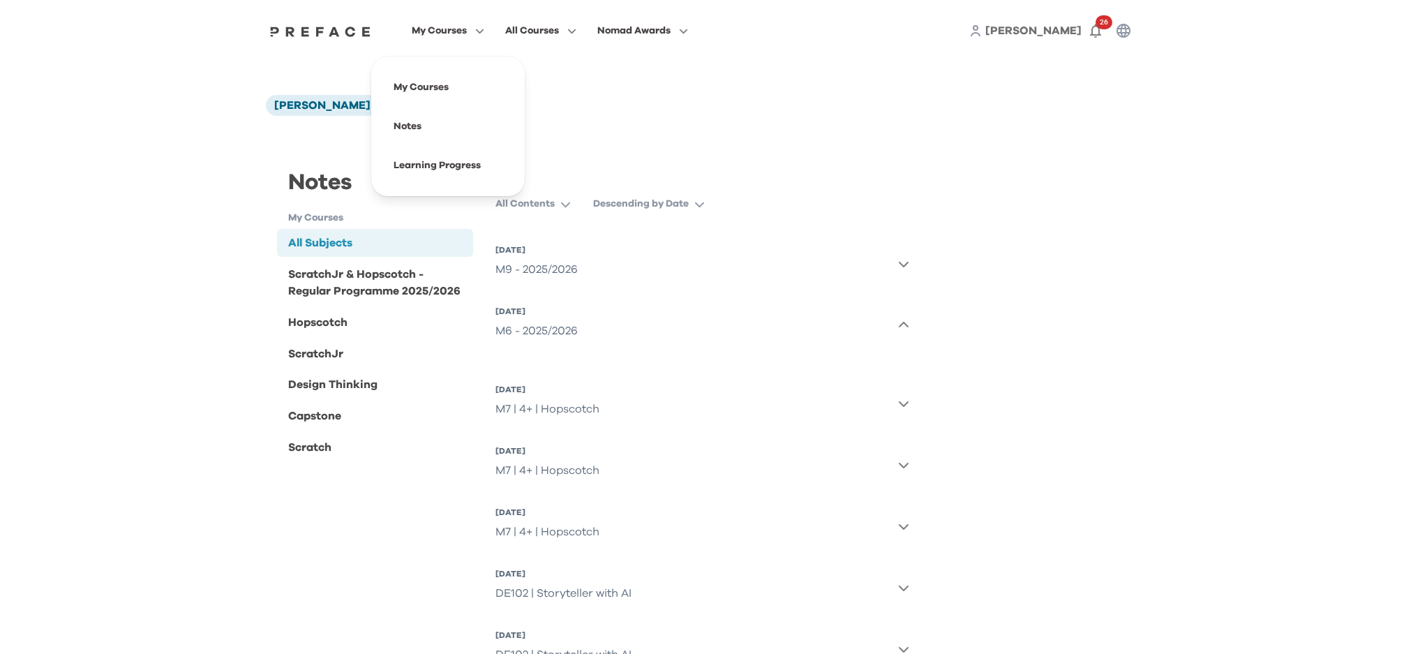
click at [436, 32] on span "My Courses" at bounding box center [439, 30] width 55 height 17
click at [422, 83] on span at bounding box center [447, 87] width 131 height 39
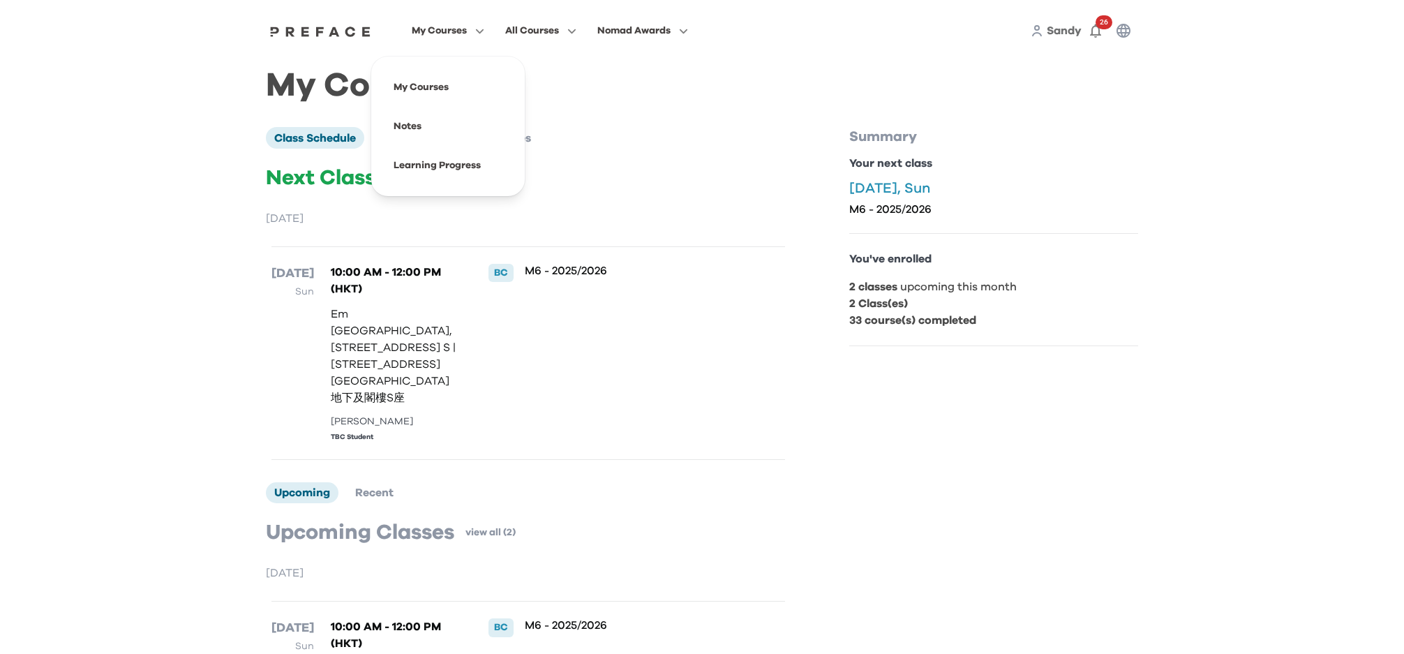
click at [436, 30] on span "My Courses" at bounding box center [439, 30] width 55 height 17
click at [420, 86] on span at bounding box center [447, 87] width 131 height 39
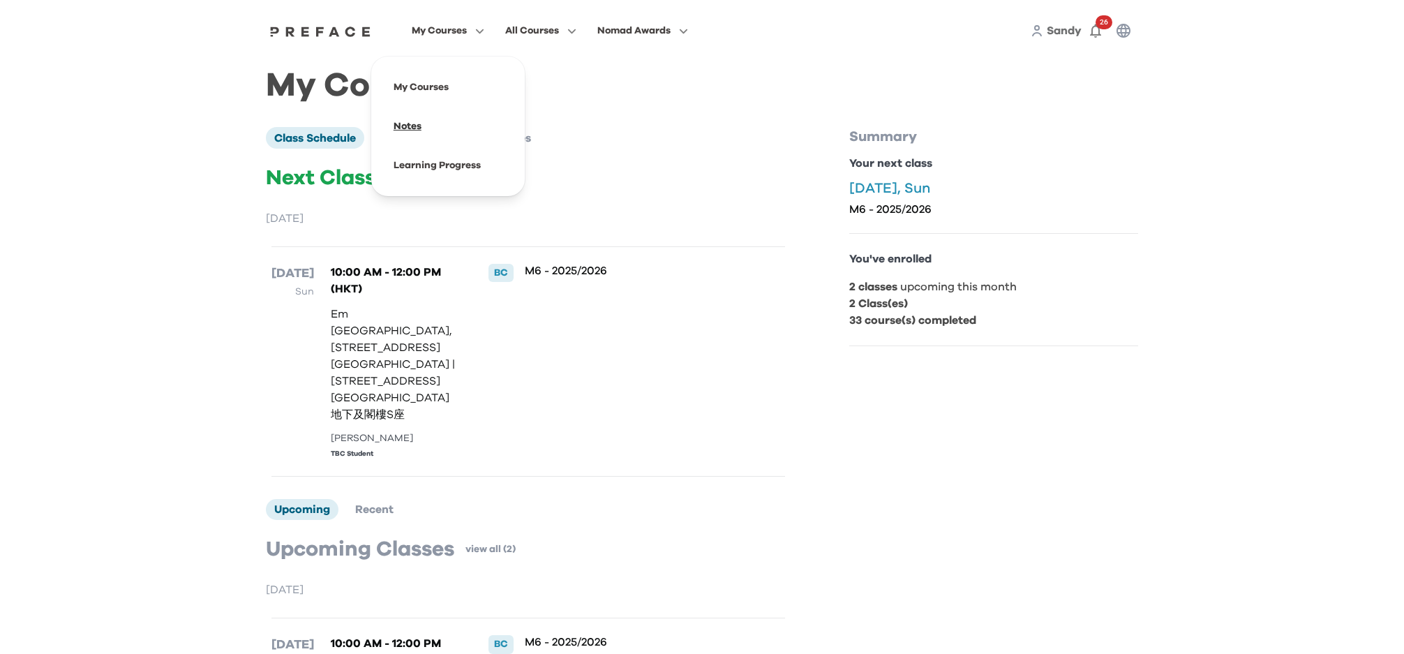
click at [415, 124] on span at bounding box center [447, 126] width 131 height 39
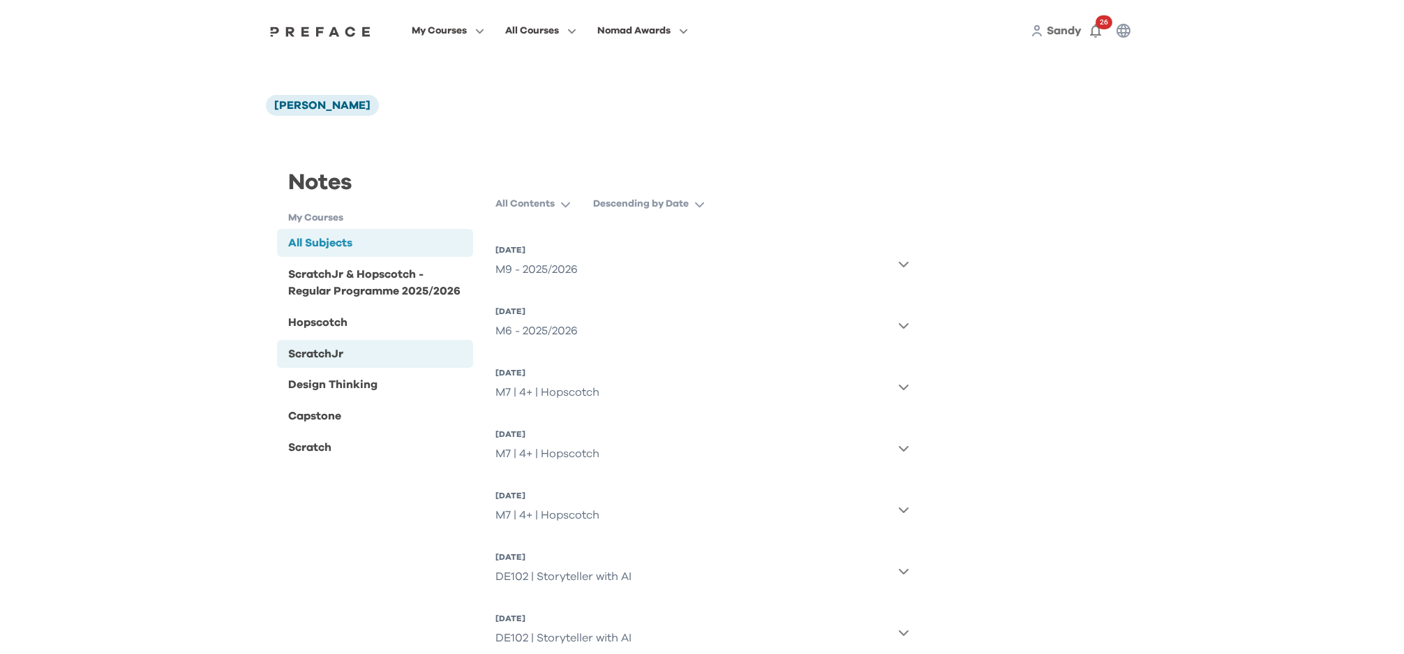
click at [334, 345] on div "ScratchJr" at bounding box center [315, 353] width 55 height 17
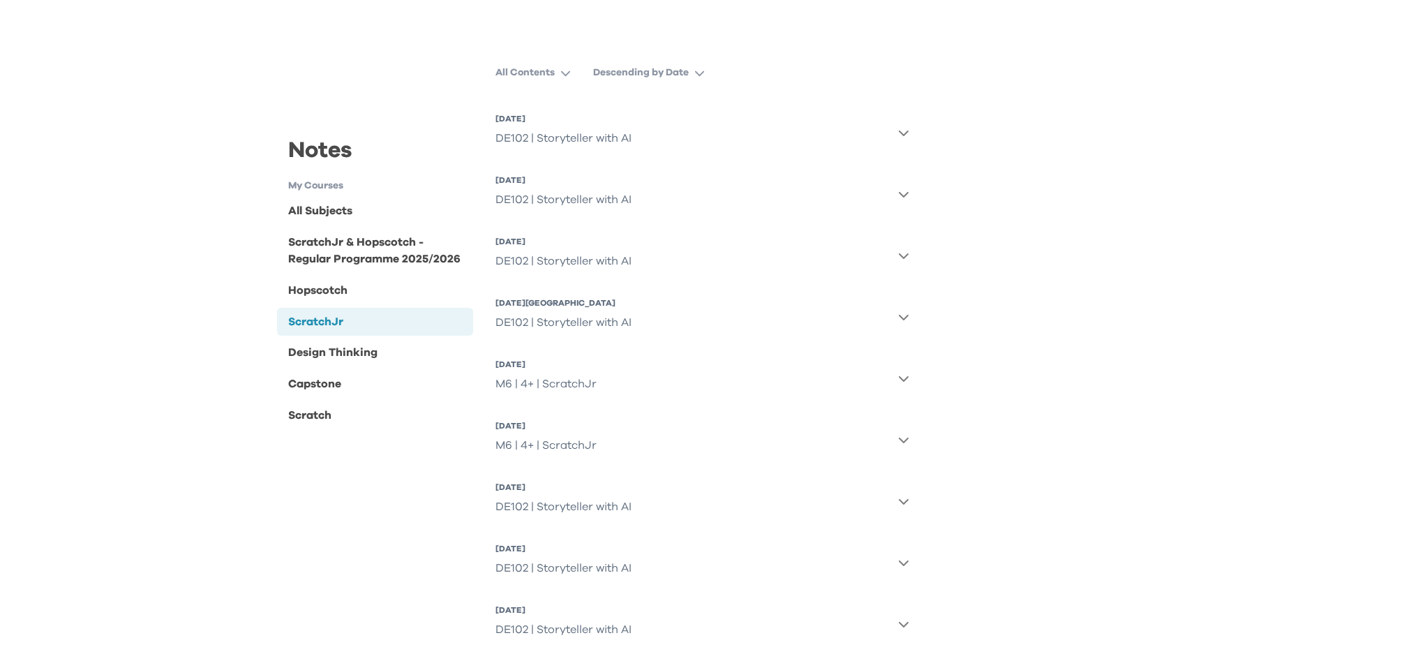
scroll to position [127, 0]
click at [906, 380] on icon "button" at bounding box center [903, 382] width 11 height 11
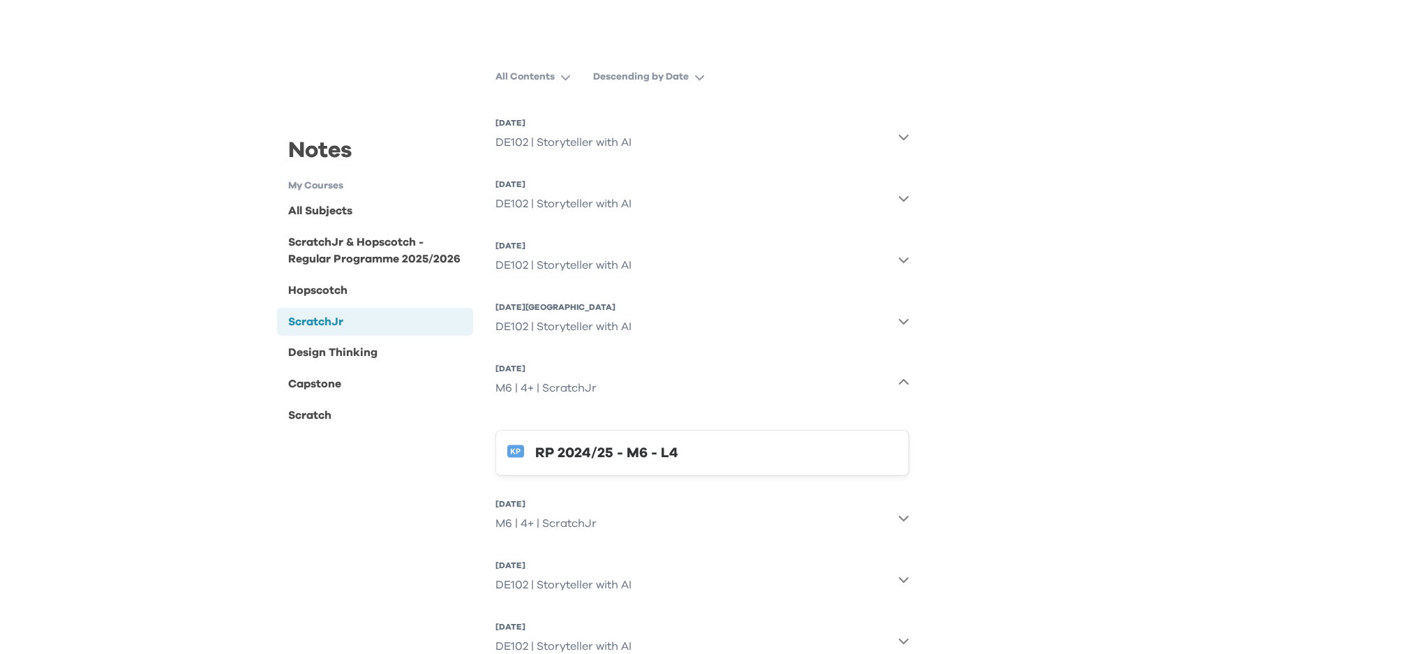
click at [906, 380] on icon "button" at bounding box center [903, 382] width 11 height 11
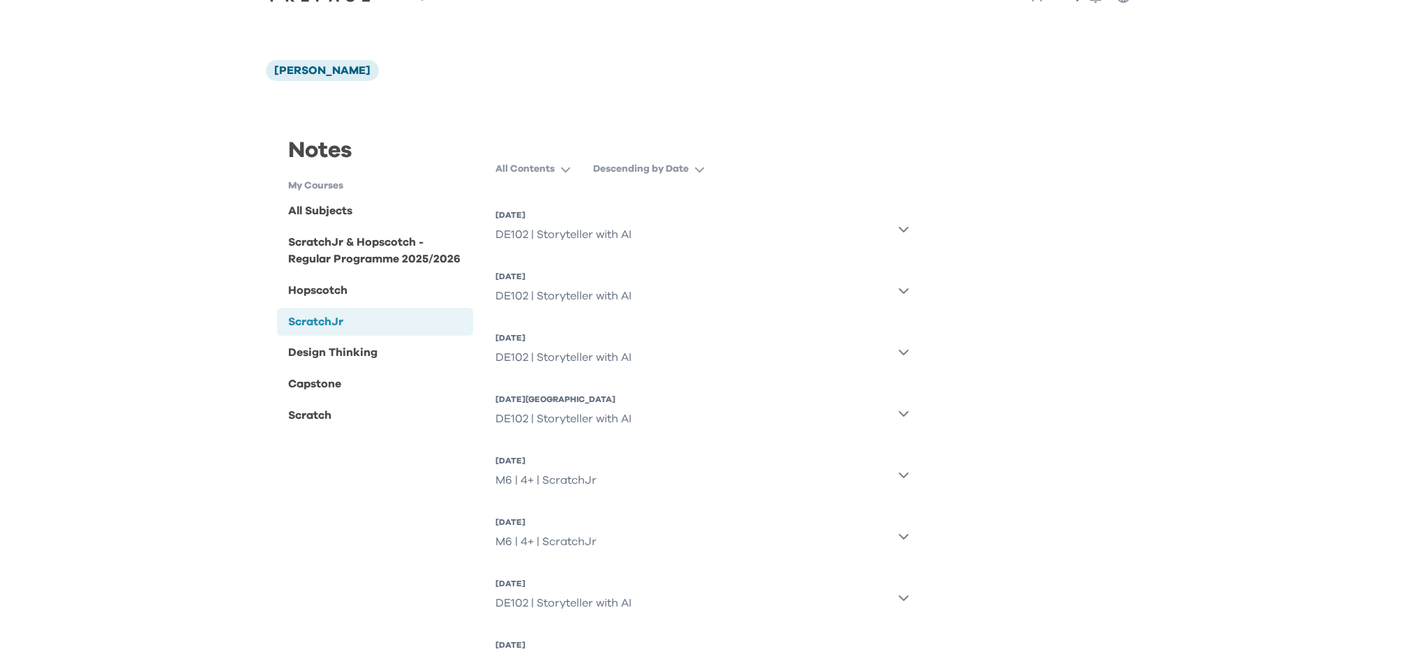
scroll to position [0, 0]
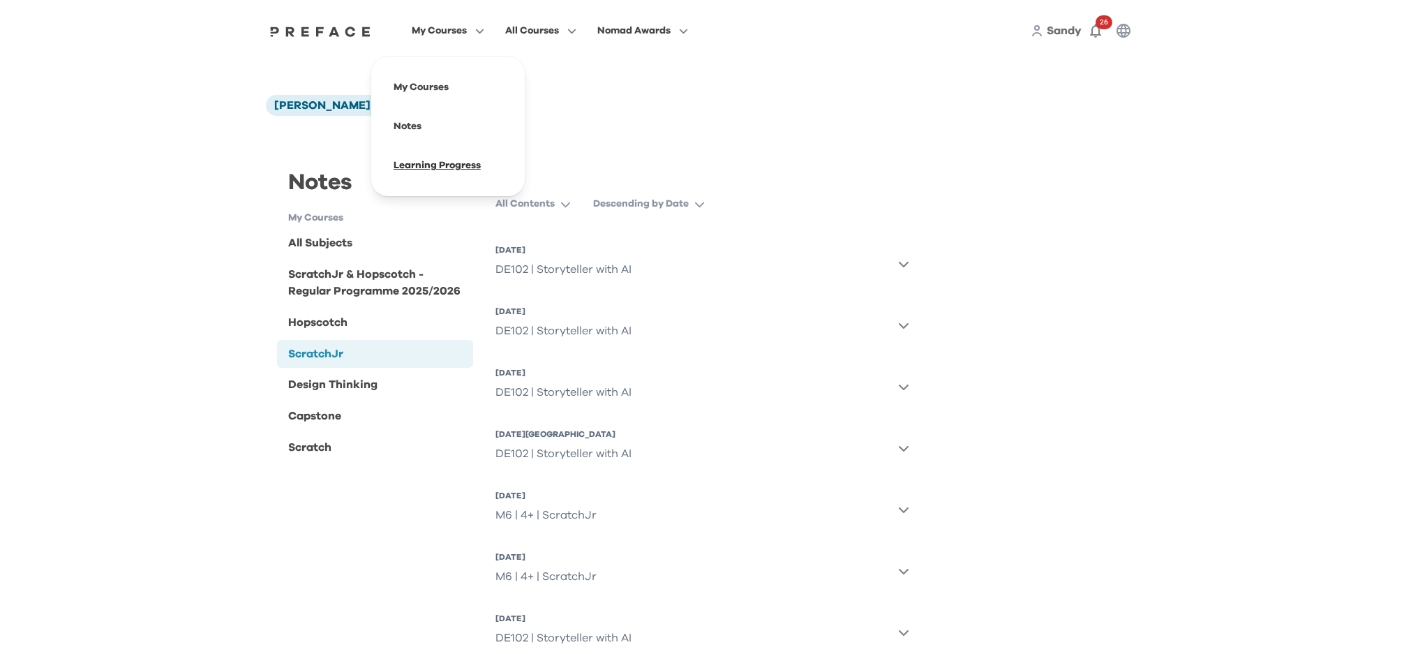
click at [415, 164] on span at bounding box center [447, 165] width 131 height 39
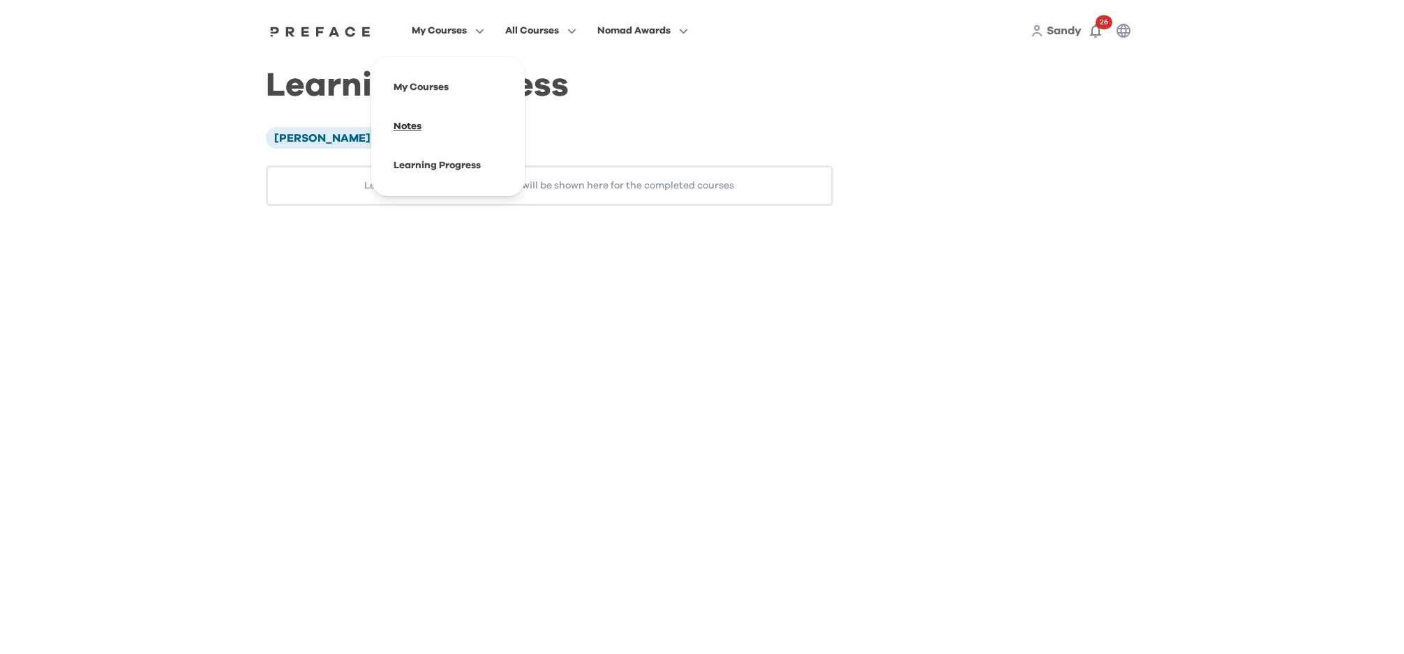
click at [419, 129] on span at bounding box center [447, 126] width 131 height 39
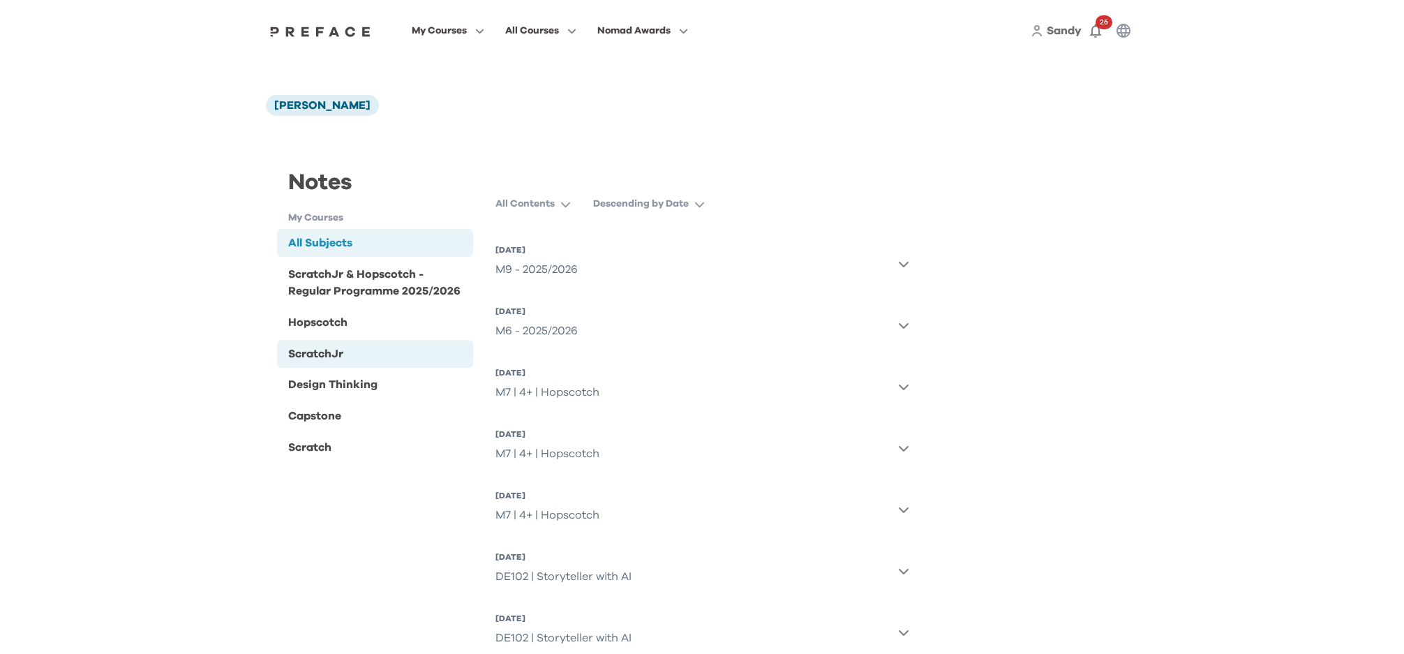
click at [325, 352] on div "ScratchJr" at bounding box center [315, 353] width 55 height 17
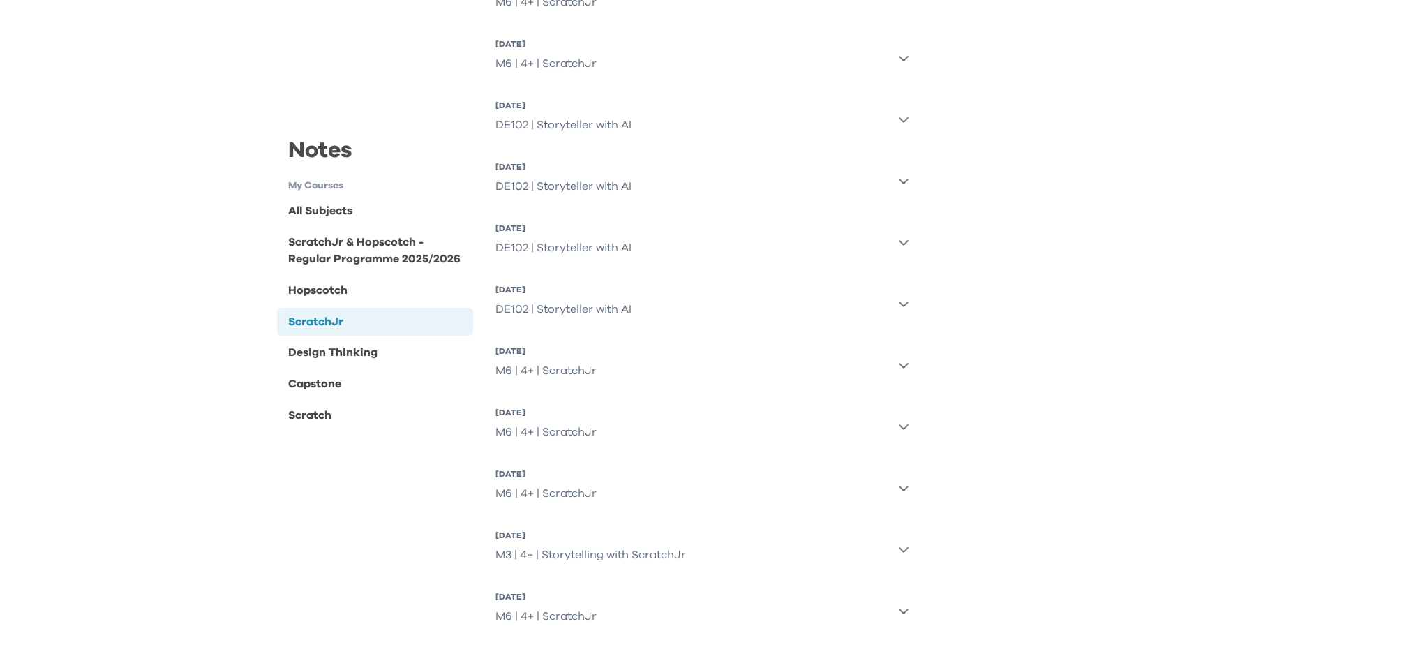
scroll to position [512, 0]
click at [900, 366] on icon "button" at bounding box center [903, 366] width 11 height 11
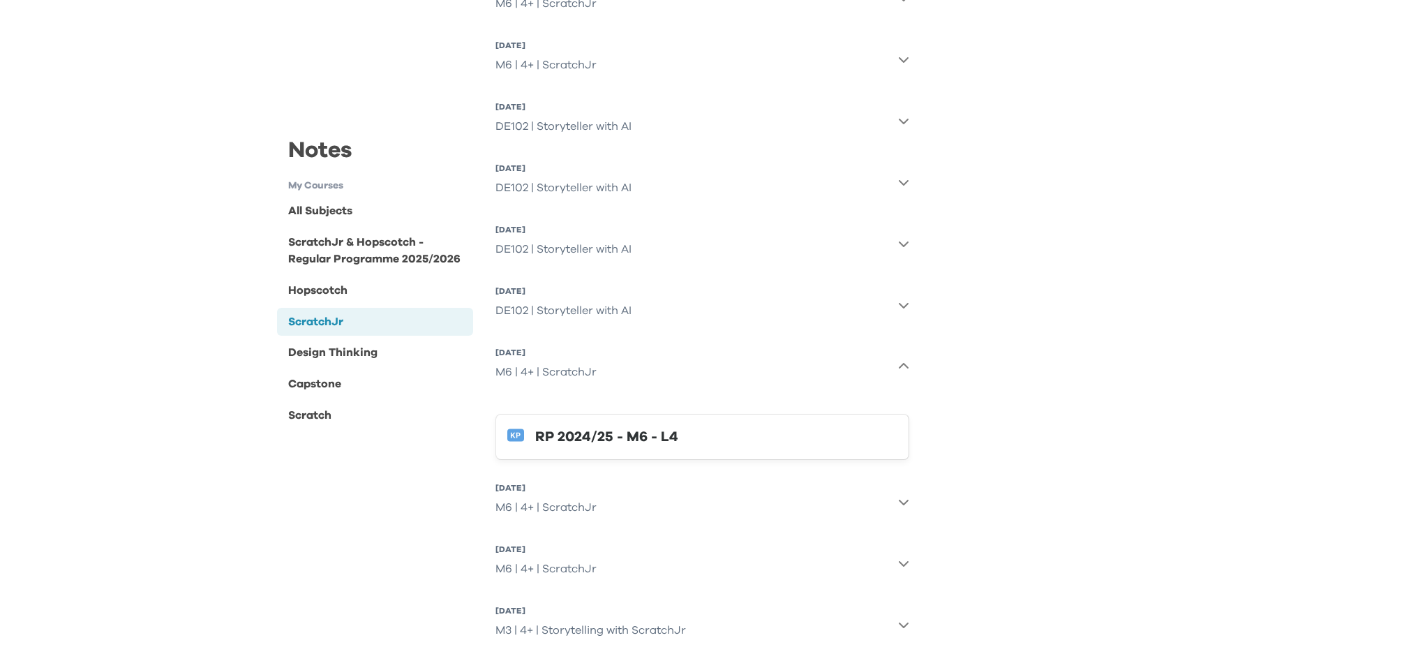
click at [905, 503] on icon "button" at bounding box center [903, 503] width 10 height 6
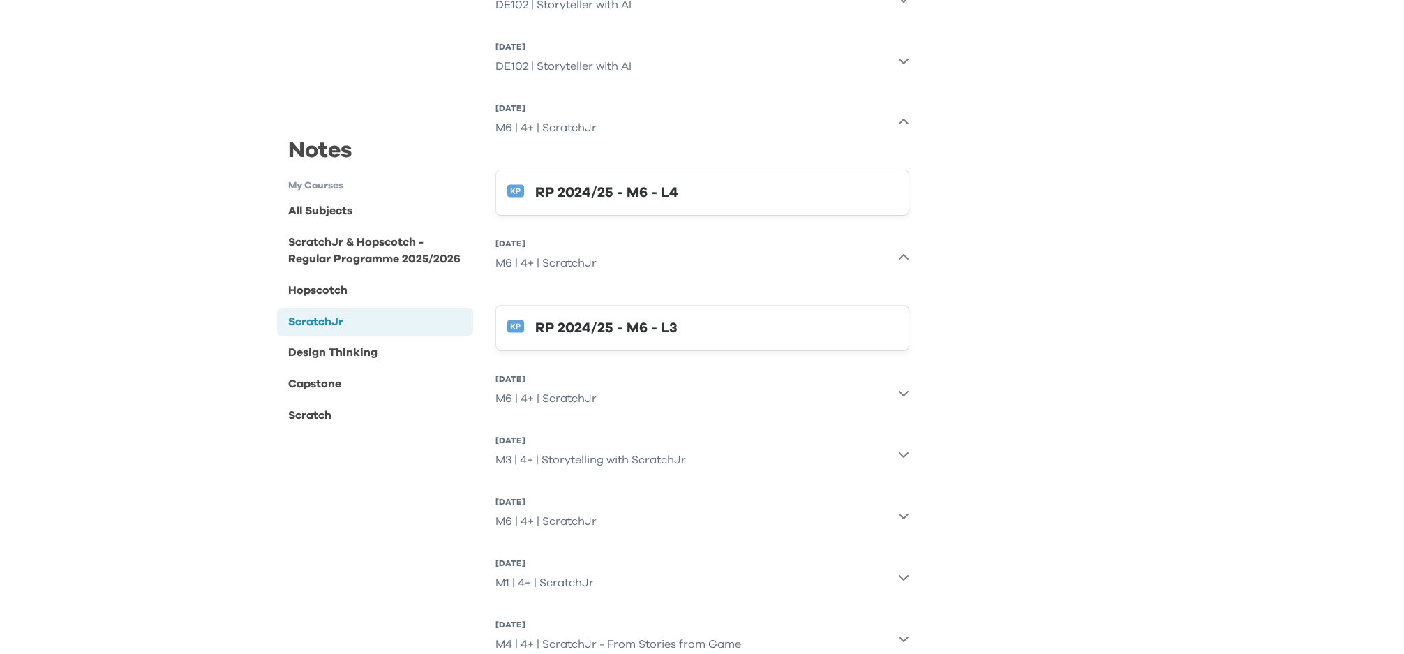
scroll to position [752, 0]
click at [903, 459] on icon "button" at bounding box center [903, 459] width 10 height 6
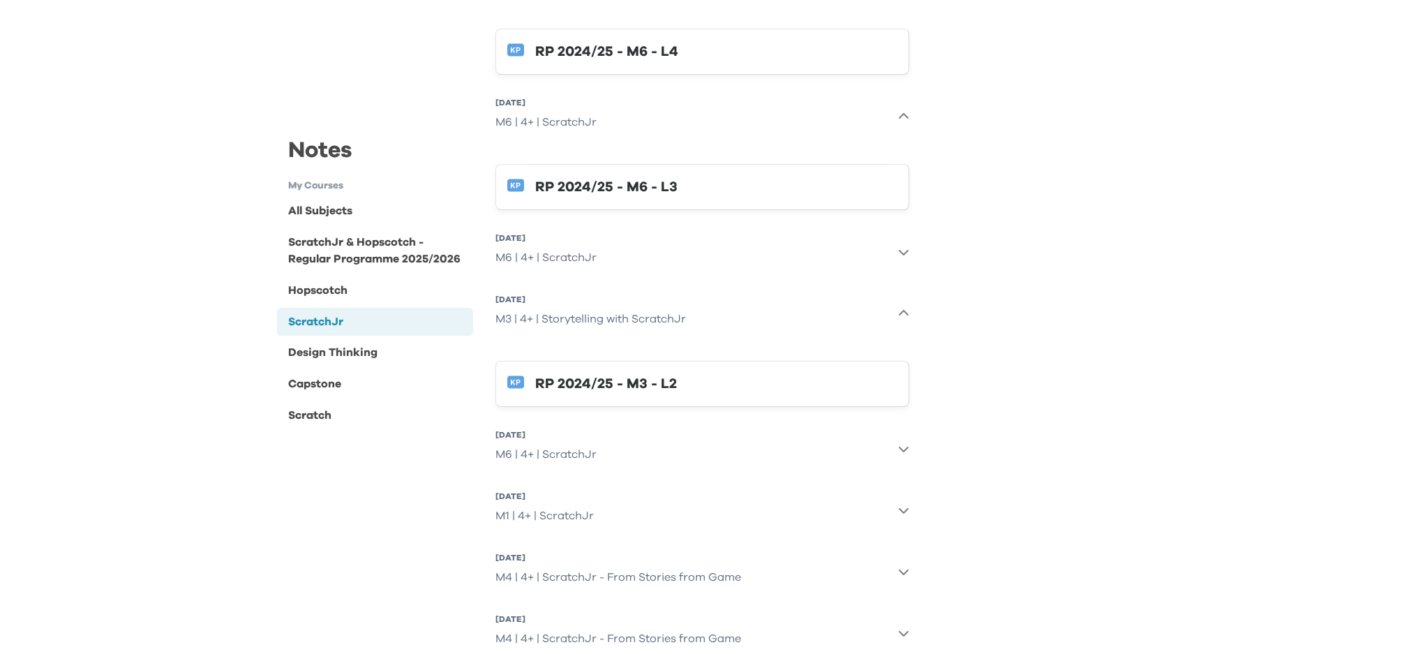
scroll to position [896, 0]
click at [898, 255] on icon "button" at bounding box center [903, 252] width 11 height 11
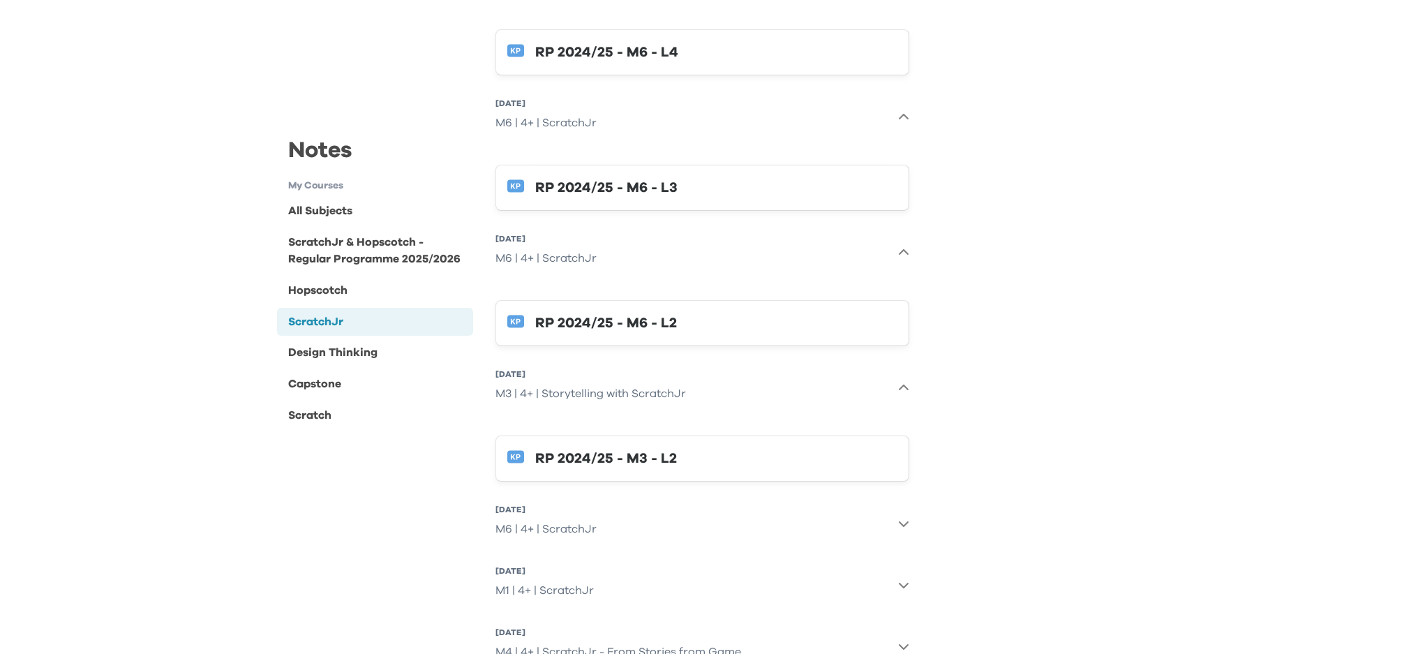
click at [900, 522] on icon "button" at bounding box center [903, 523] width 11 height 11
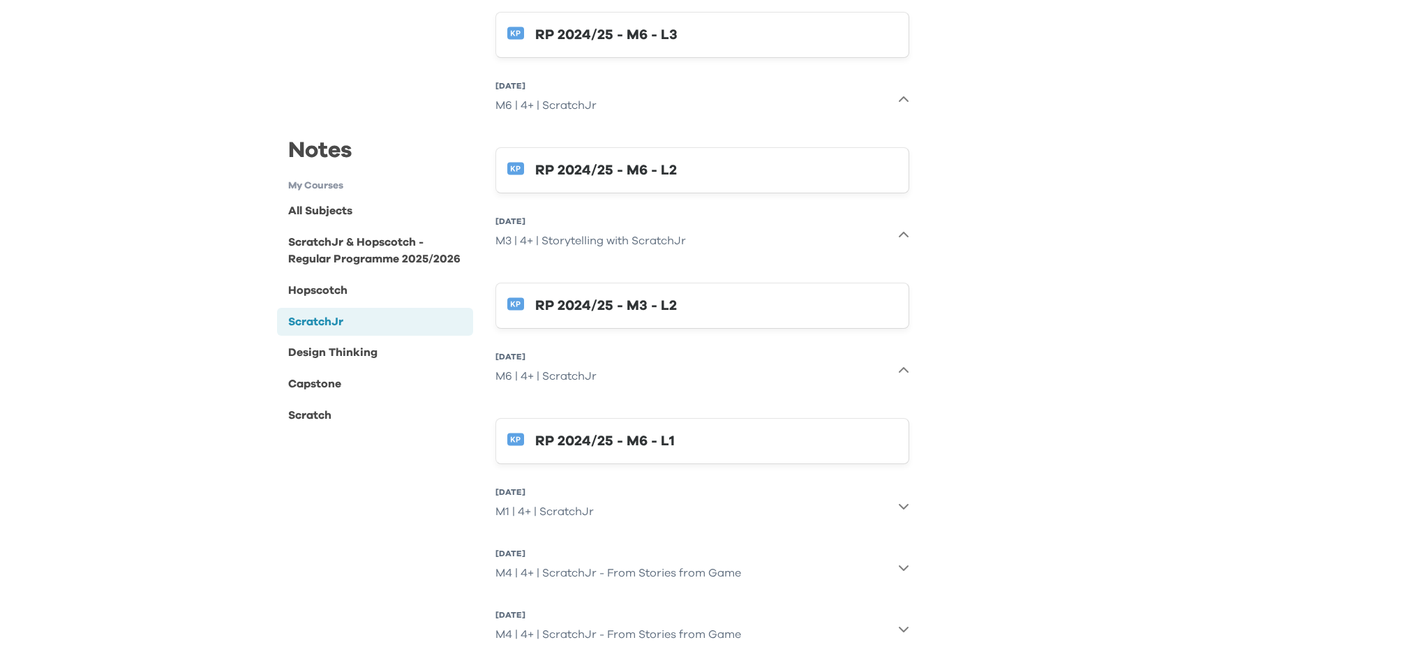
scroll to position [1048, 0]
click at [634, 445] on div "RP 2024/25 - M6 - L1" at bounding box center [716, 442] width 362 height 22
click at [333, 295] on div "Hopscotch" at bounding box center [317, 289] width 59 height 17
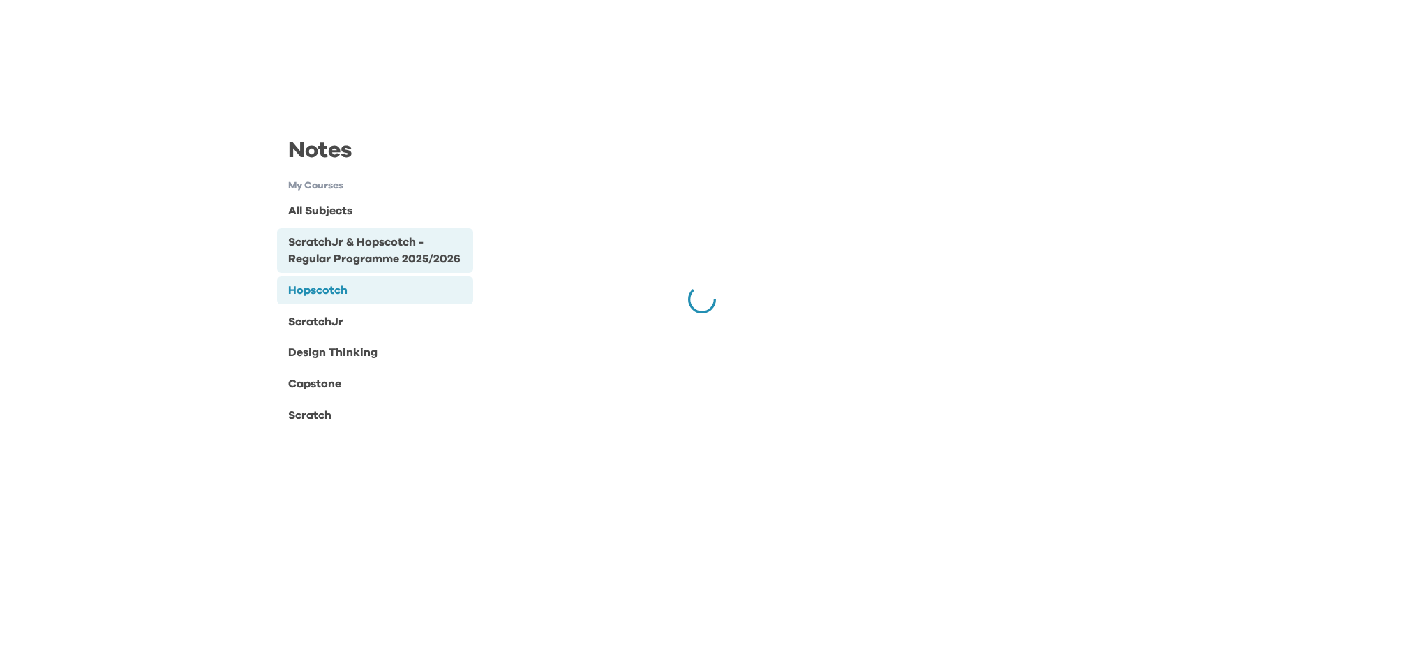
scroll to position [0, 0]
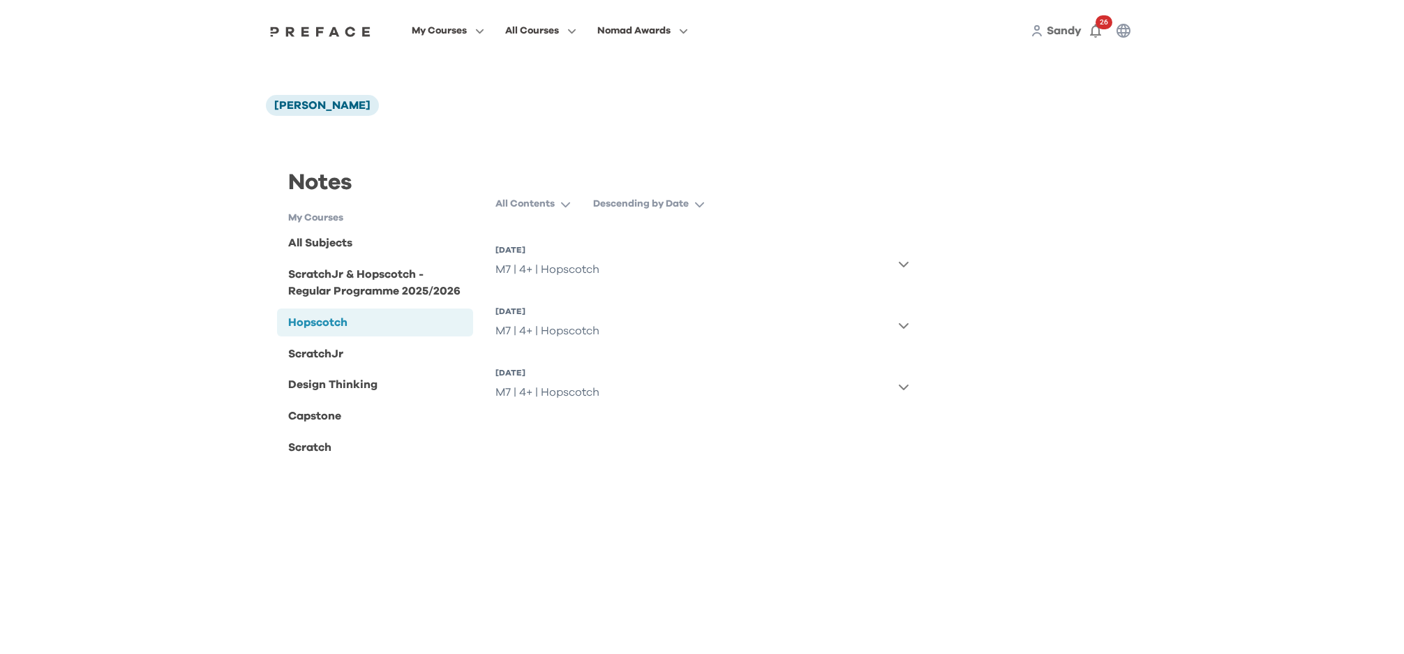
click at [530, 206] on p "All Contents" at bounding box center [525, 204] width 59 height 14
click at [627, 207] on p "Descending by Date" at bounding box center [641, 204] width 96 height 14
click at [887, 161] on div "Notes My Courses All Subjects ScratchJr & Hopscotch - Regular Programme 2025/20…" at bounding box center [702, 304] width 872 height 343
click at [905, 260] on icon "button" at bounding box center [903, 263] width 11 height 11
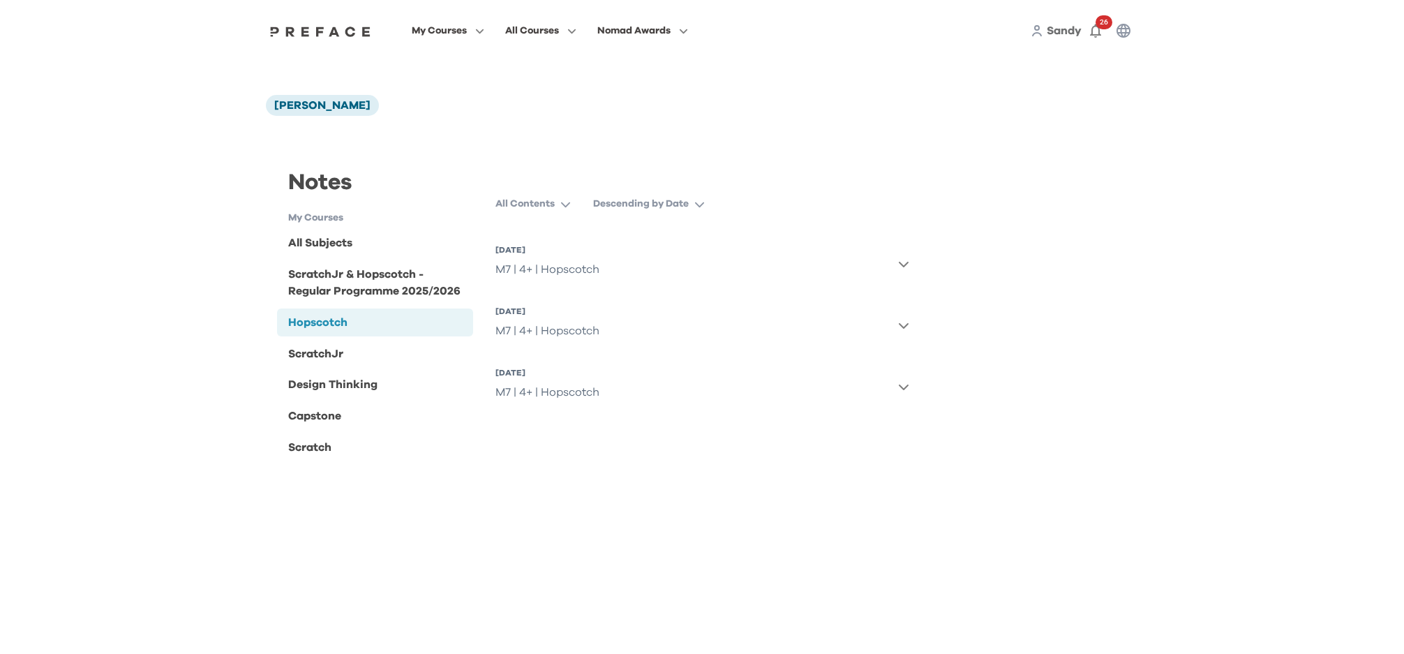
click at [904, 326] on icon "button" at bounding box center [903, 325] width 11 height 11
click at [406, 131] on span at bounding box center [447, 126] width 131 height 39
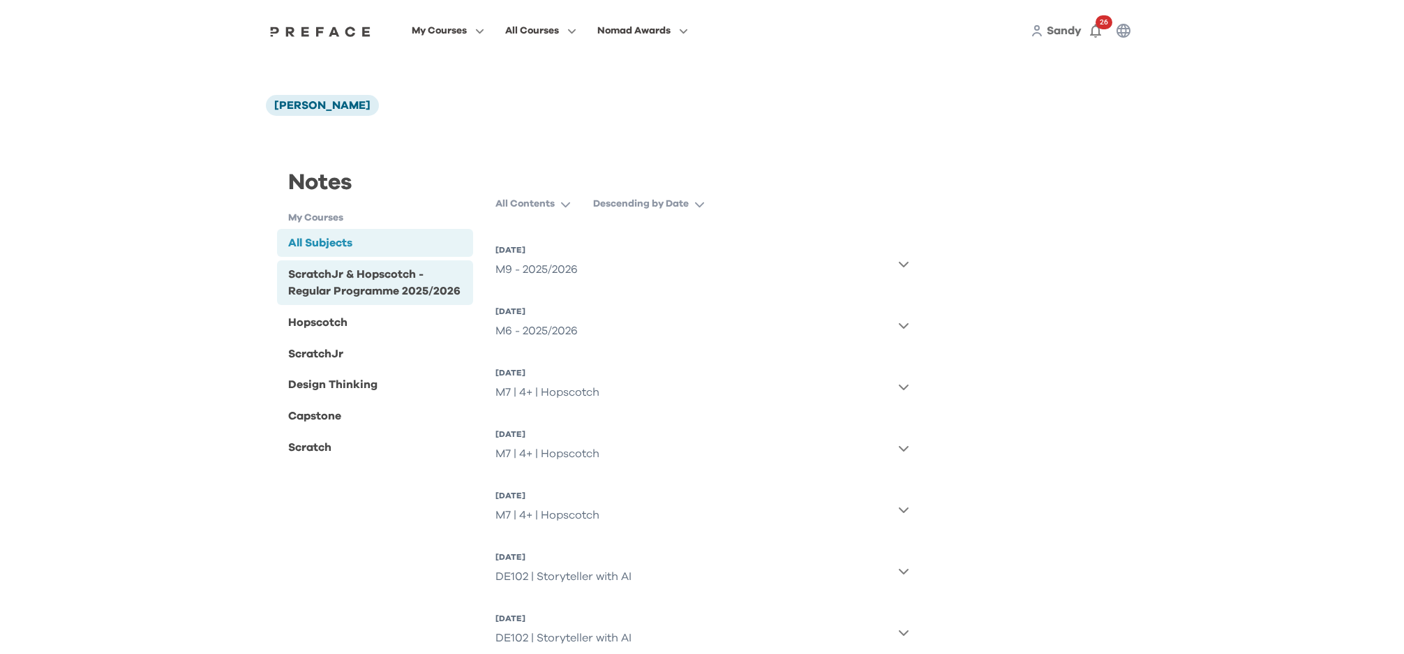
click at [356, 280] on div "ScratchJr & Hopscotch - Regular Programme 2025/2026" at bounding box center [377, 283] width 179 height 34
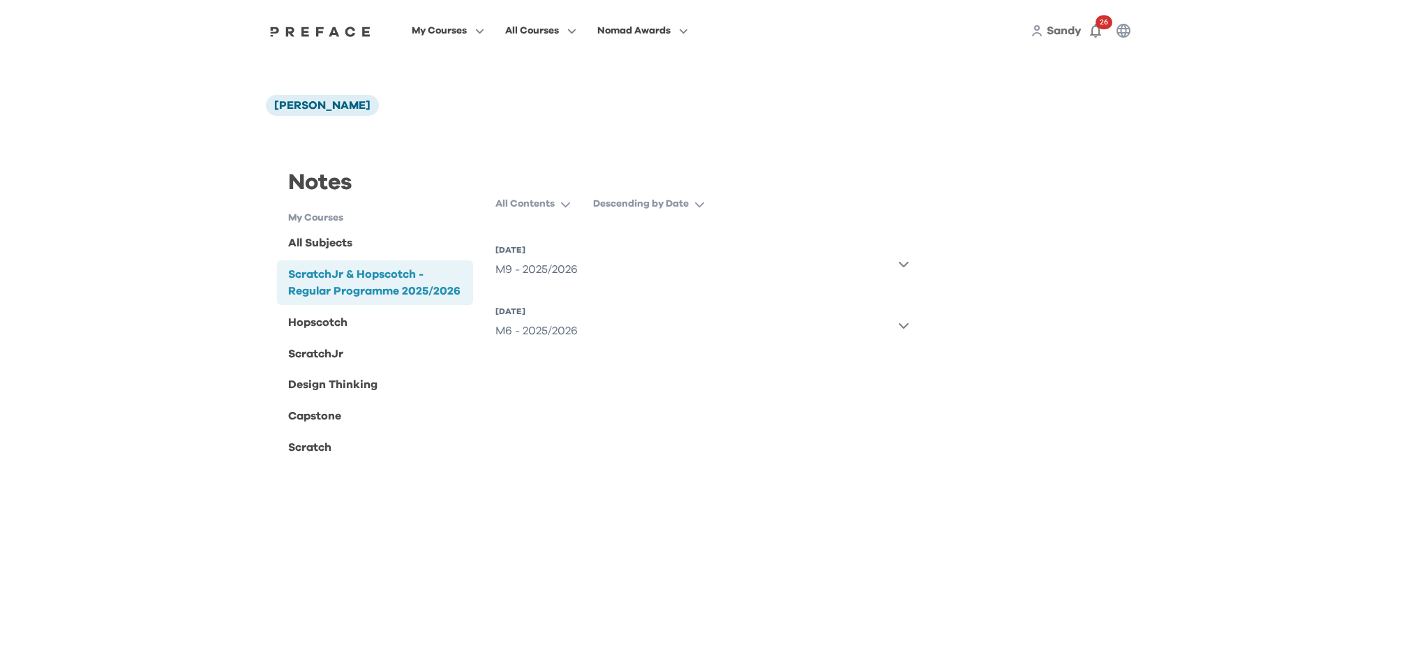
click at [548, 269] on div "M9 - 2025/2026" at bounding box center [537, 269] width 82 height 28
click at [373, 307] on div "All Subjects ScratchJr & Hopscotch - Regular Programme 2025/2026 Hopscotch Scra…" at bounding box center [375, 345] width 196 height 232
click at [339, 322] on div "Hopscotch" at bounding box center [317, 322] width 59 height 17
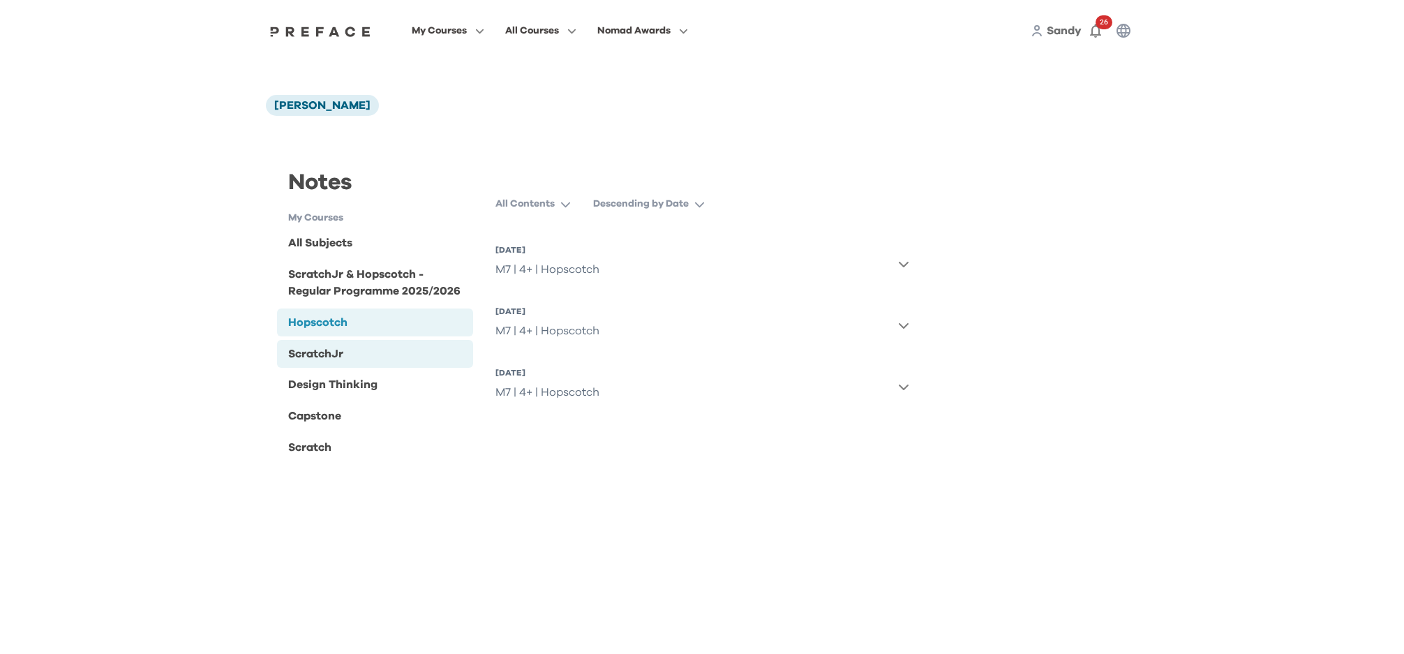
click at [336, 357] on div "ScratchJr" at bounding box center [315, 353] width 55 height 17
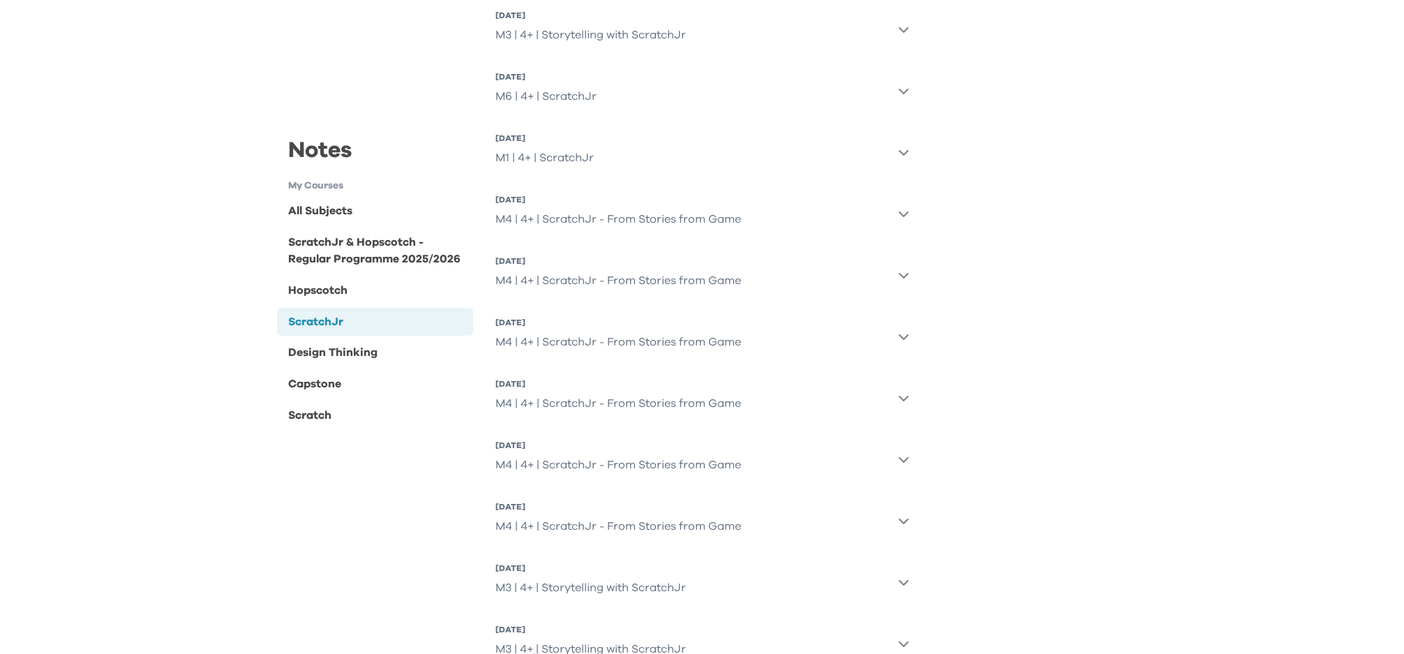
scroll to position [1065, 0]
